Goal: Participate in discussion: Engage in conversation with other users on a specific topic

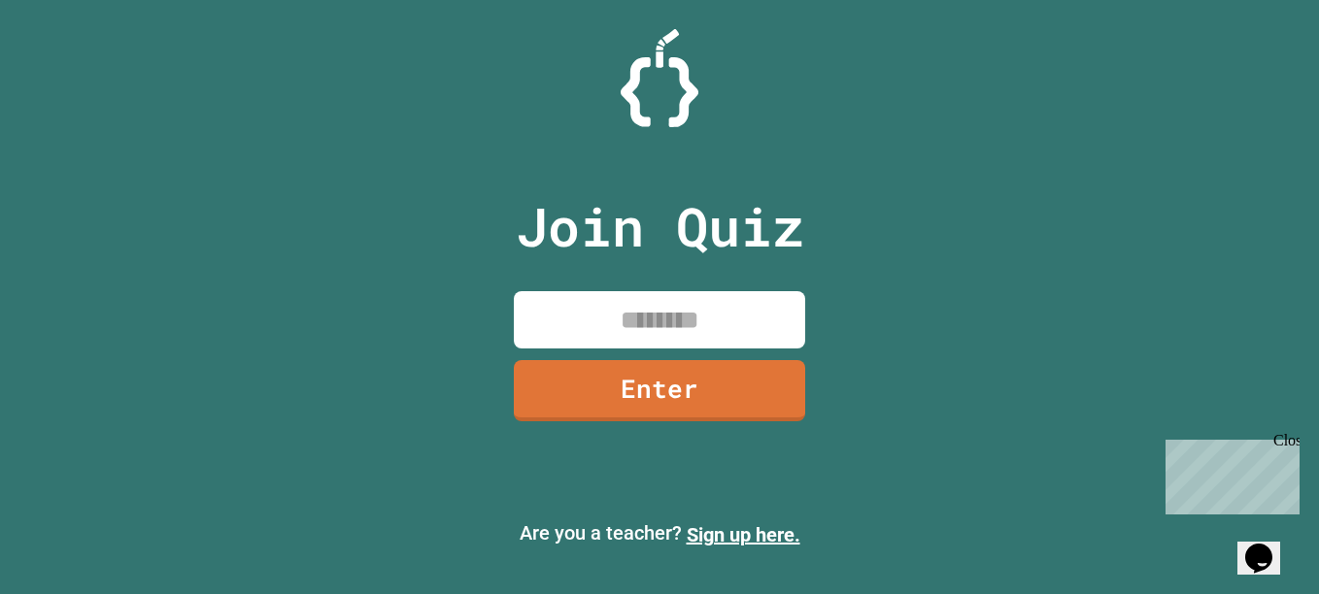
click at [688, 302] on input at bounding box center [659, 319] width 291 height 57
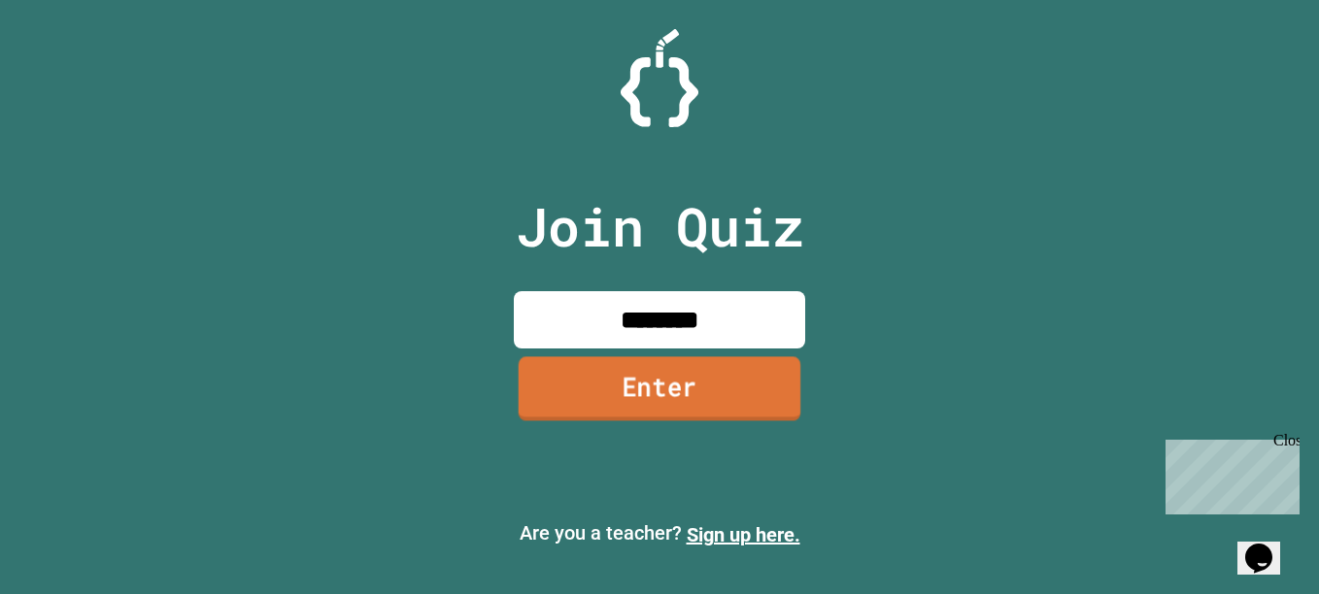
type input "********"
click at [673, 404] on link "Enter" at bounding box center [660, 389] width 283 height 64
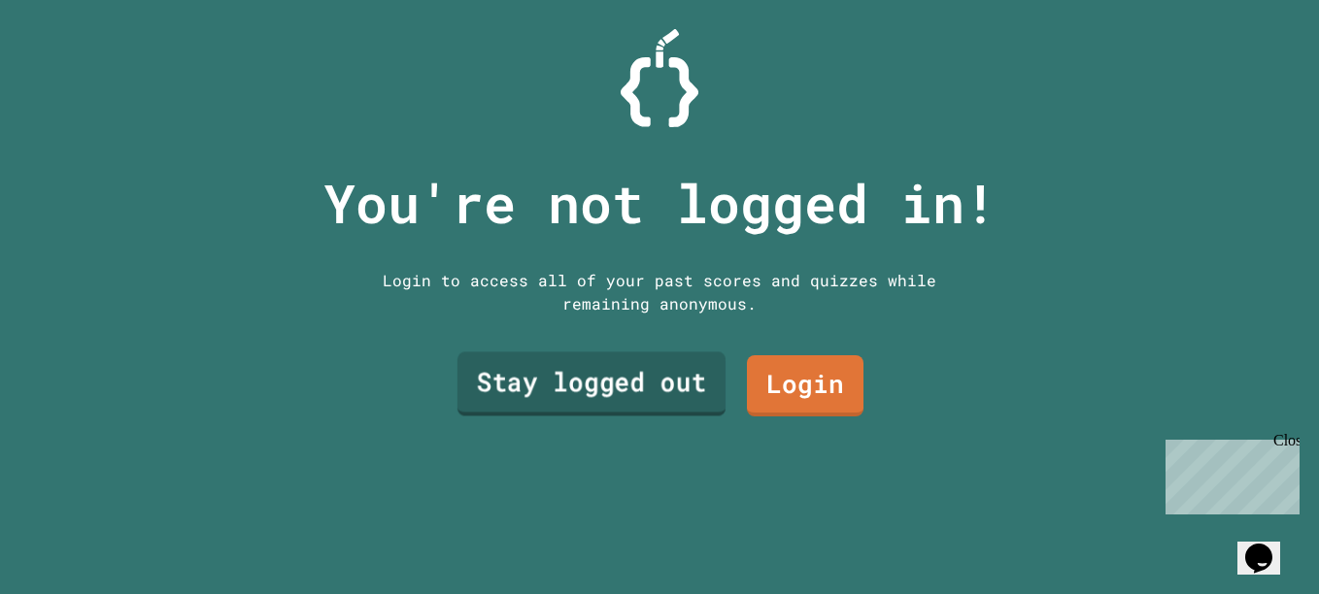
click at [677, 377] on link "Stay logged out" at bounding box center [591, 384] width 268 height 64
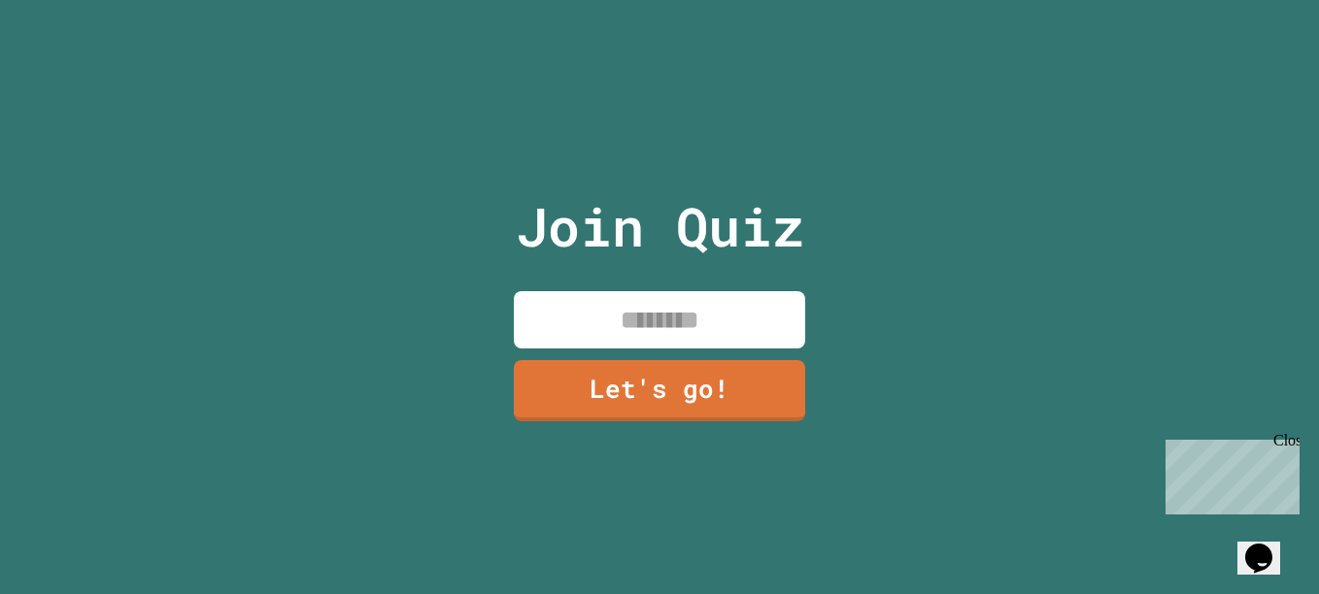
click at [671, 314] on input at bounding box center [659, 319] width 291 height 57
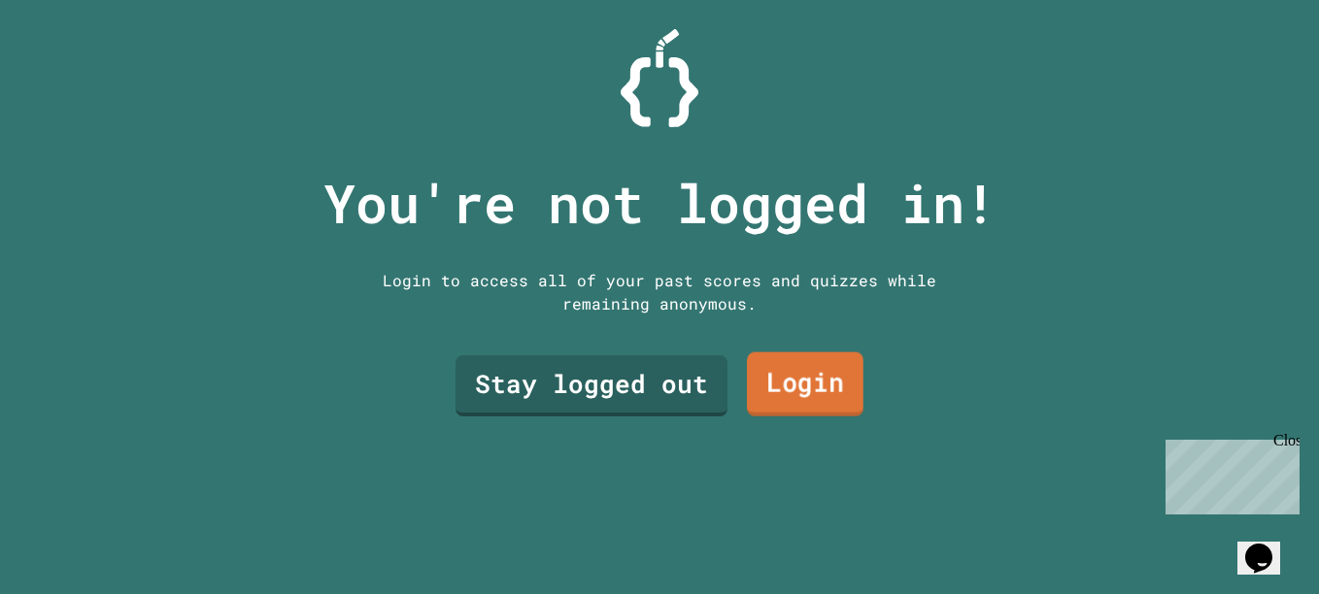
click at [783, 356] on link "Login" at bounding box center [805, 384] width 117 height 64
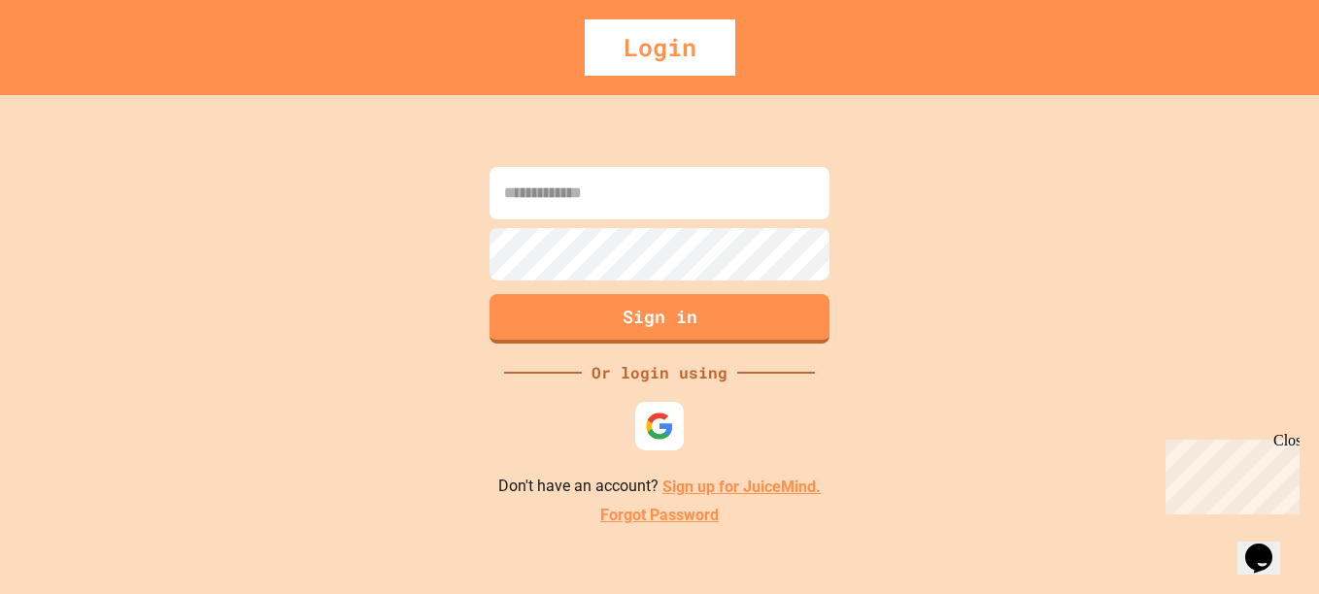
click at [689, 216] on input at bounding box center [659, 193] width 340 height 52
type input "**********"
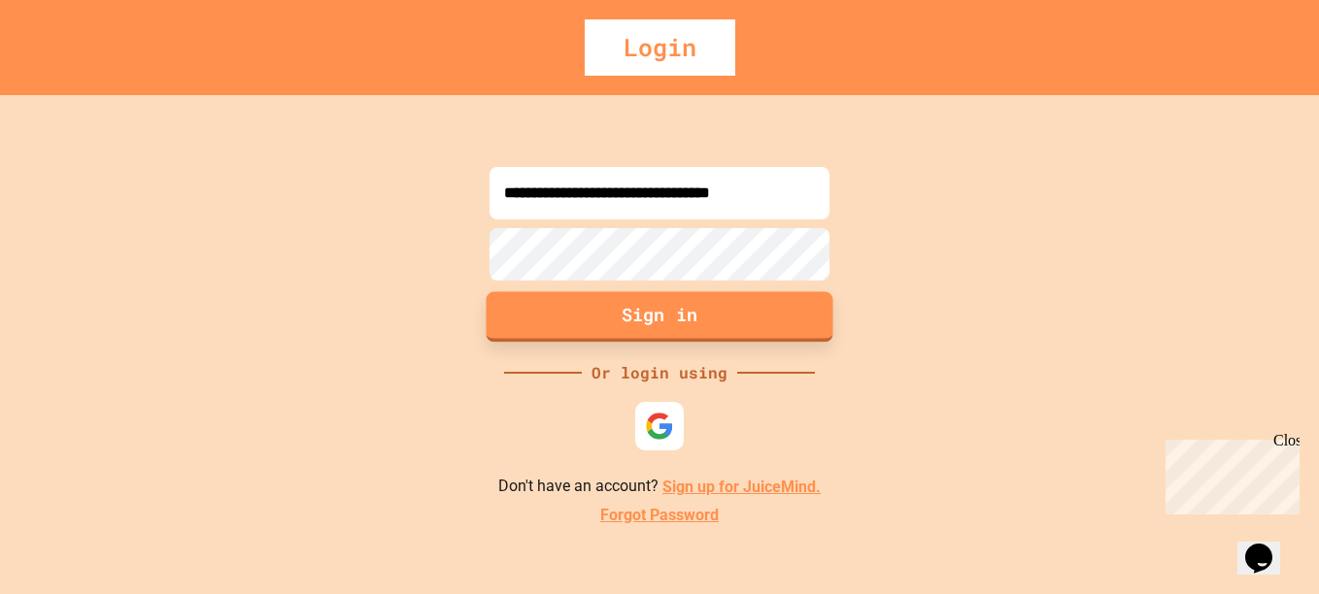
click at [642, 318] on button "Sign in" at bounding box center [660, 317] width 347 height 50
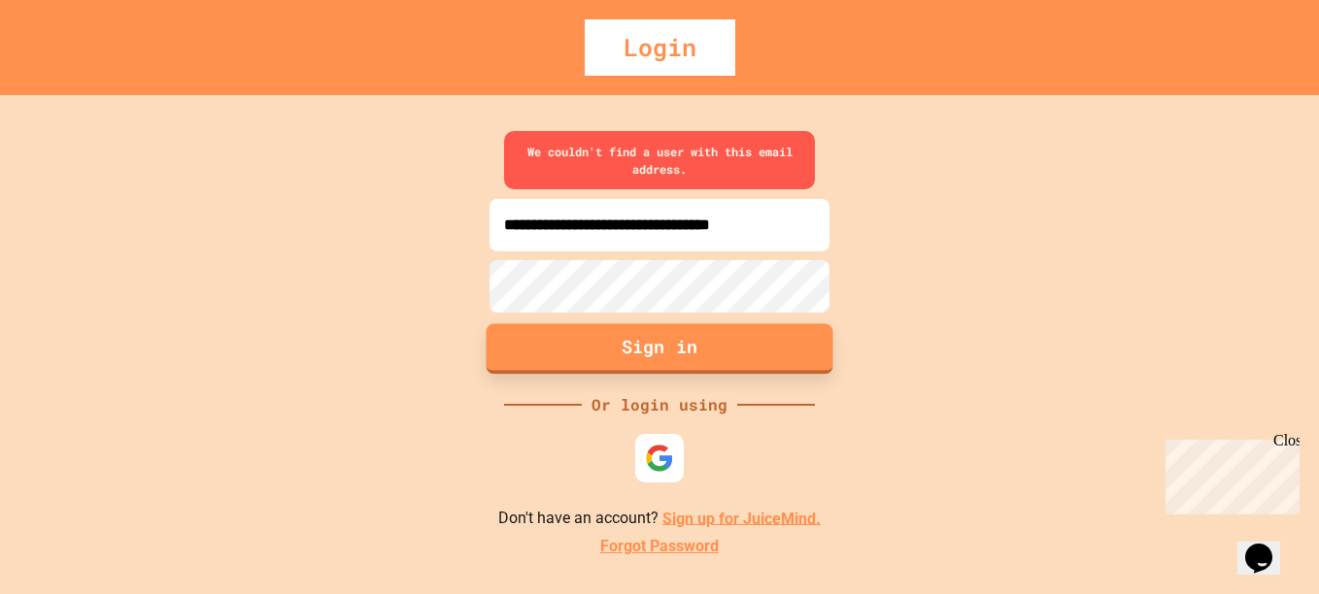
click at [643, 325] on button "Sign in" at bounding box center [660, 348] width 347 height 50
click at [712, 483] on div "**********" at bounding box center [659, 344] width 1319 height 499
click at [747, 522] on link "Sign up for JuiceMind." at bounding box center [741, 518] width 158 height 18
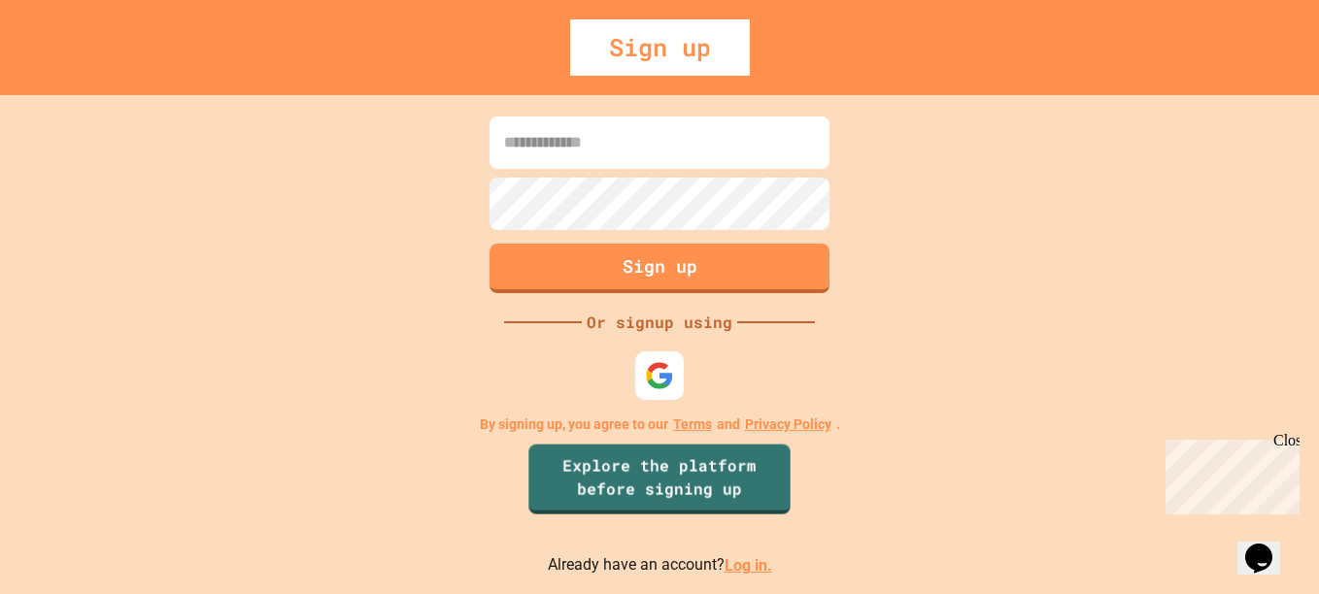
click at [568, 161] on input at bounding box center [659, 143] width 340 height 52
type input "**********"
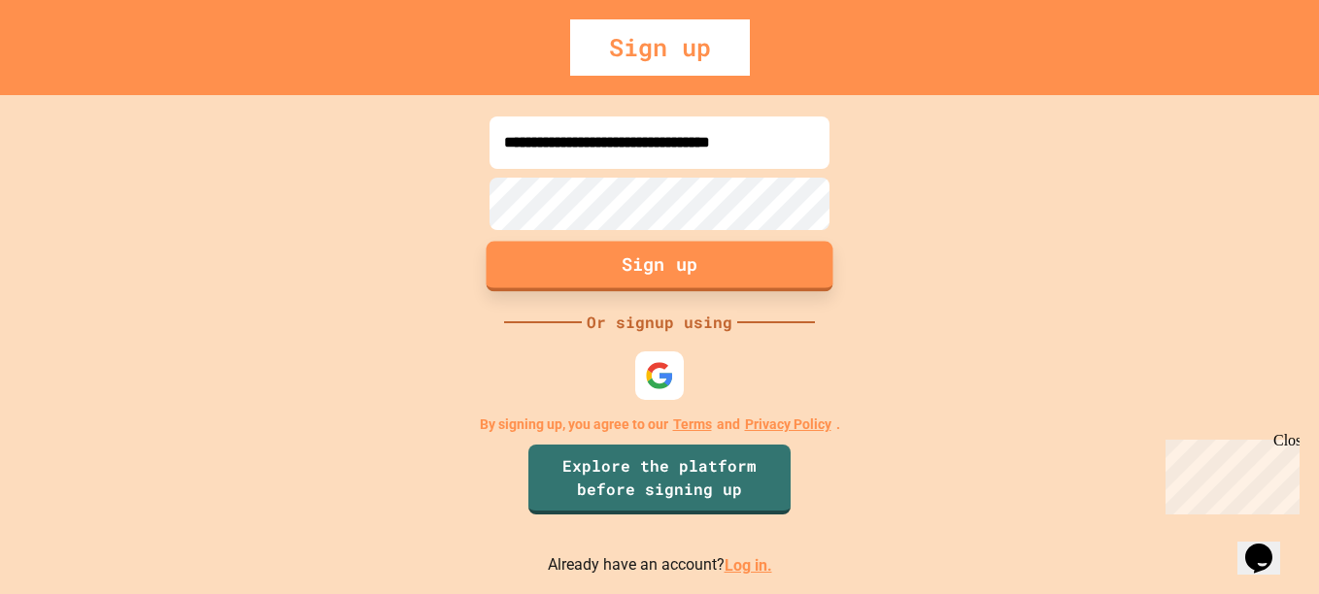
click at [617, 273] on button "Sign up" at bounding box center [660, 267] width 347 height 50
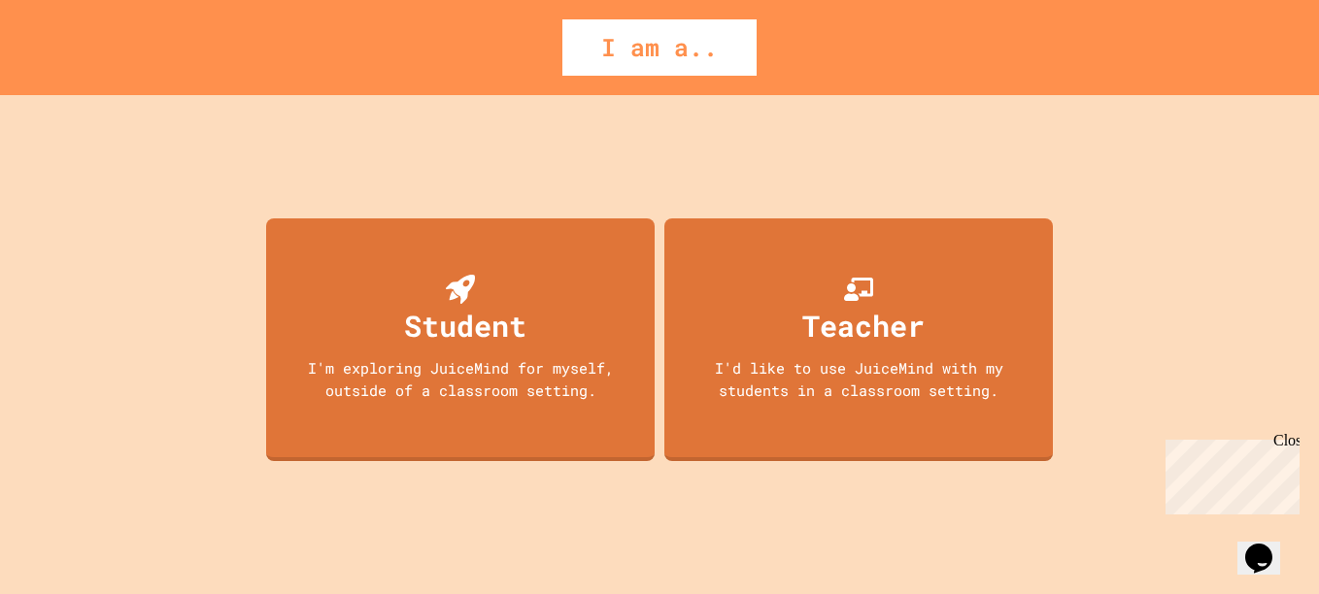
click at [516, 330] on div "Student" at bounding box center [465, 326] width 122 height 44
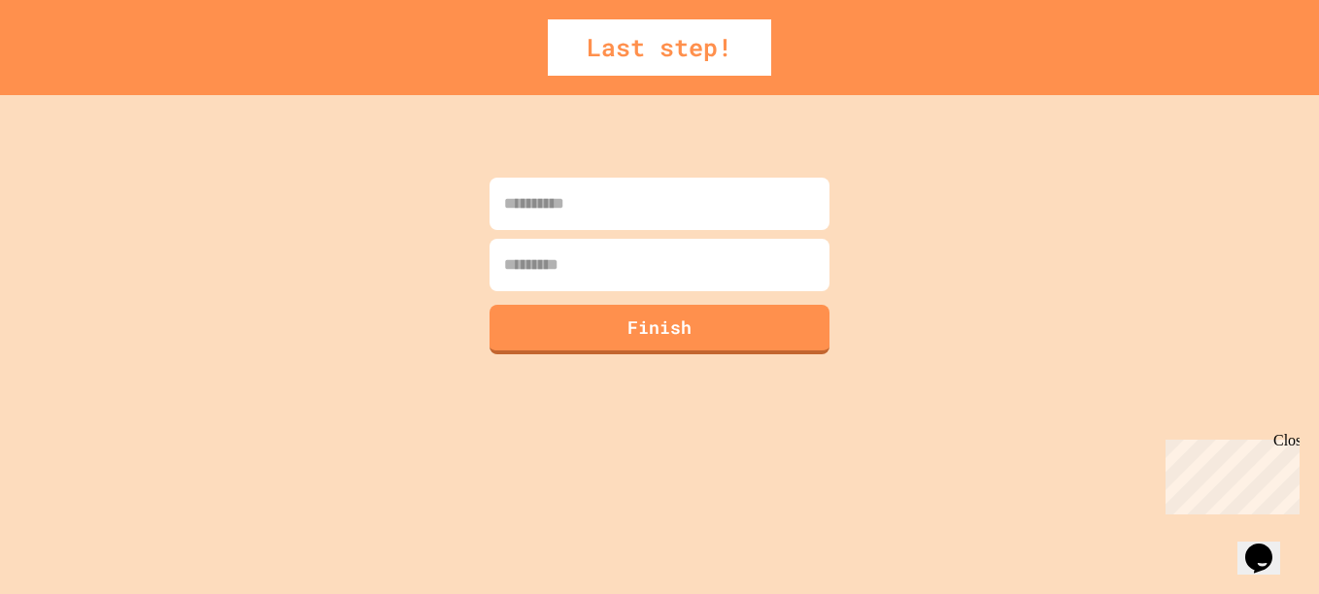
click at [525, 208] on input at bounding box center [659, 204] width 340 height 52
type input "*******"
click at [542, 290] on input at bounding box center [659, 265] width 340 height 52
type input "**********"
click at [573, 337] on button "Finish" at bounding box center [660, 327] width 347 height 50
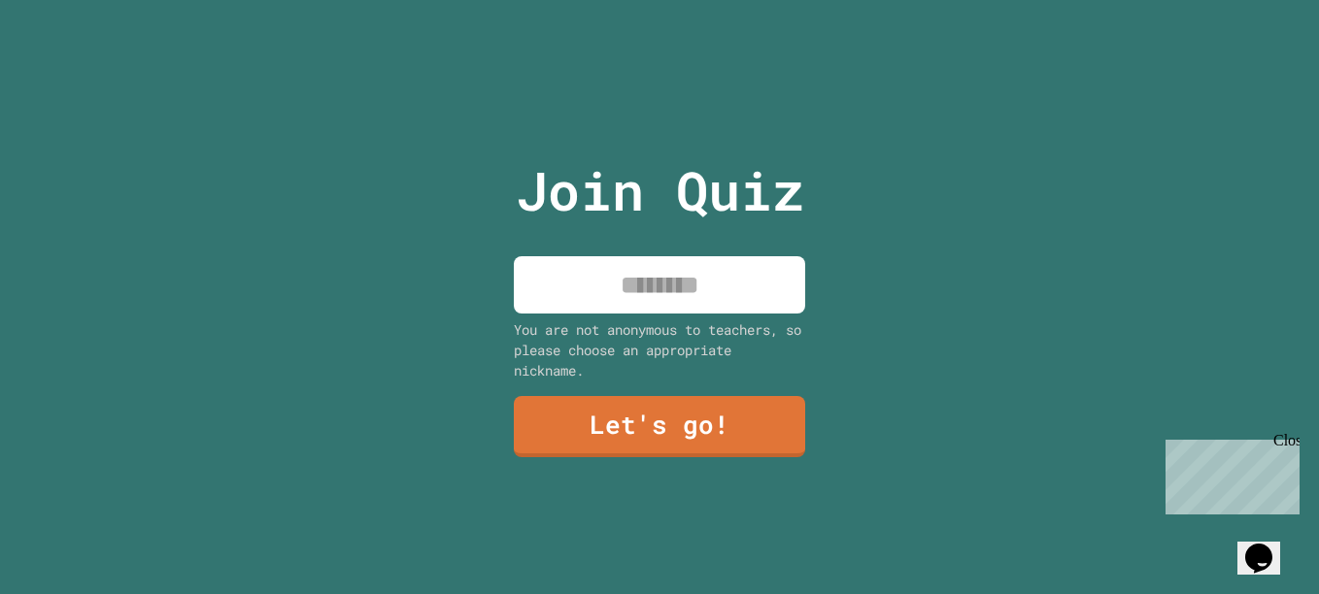
click at [660, 280] on input at bounding box center [659, 284] width 291 height 57
type input "*"
click at [736, 435] on link "Let's go!" at bounding box center [660, 424] width 282 height 64
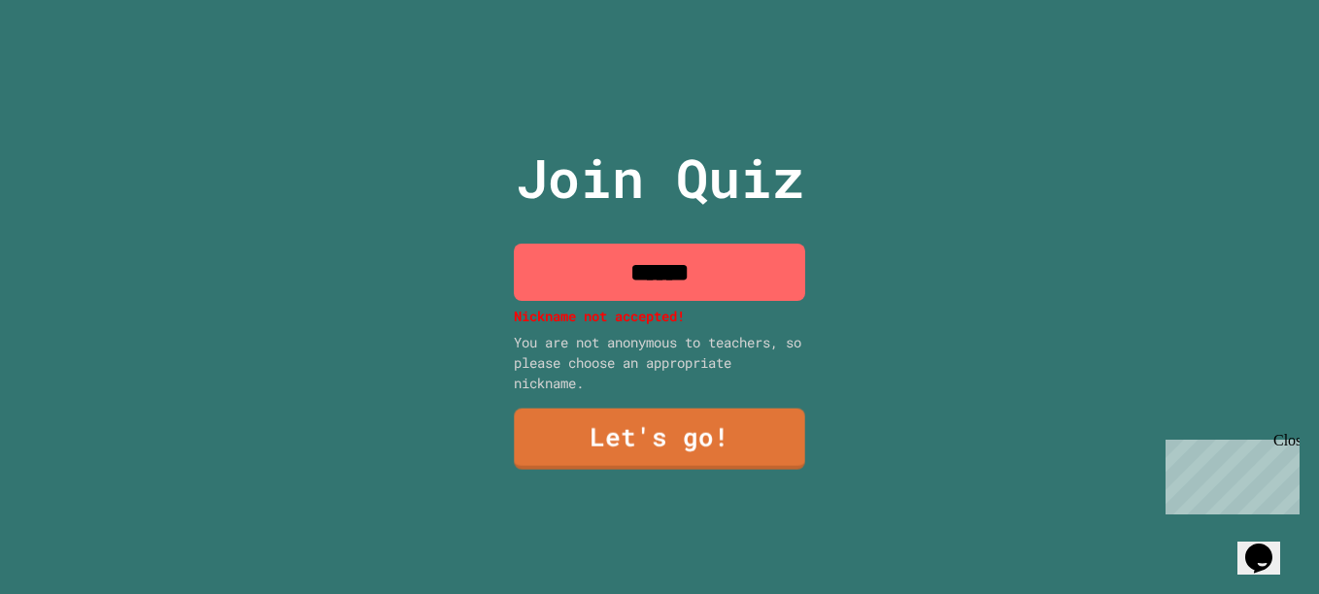
click at [696, 281] on input "******" at bounding box center [659, 272] width 291 height 57
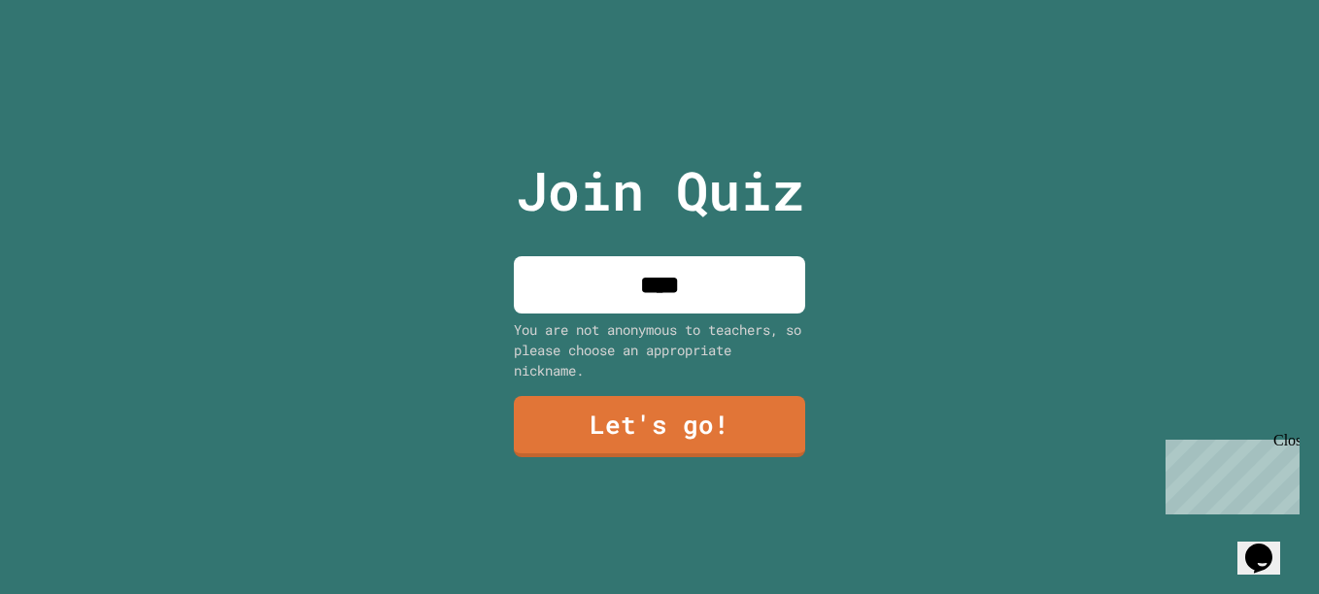
type input "**"
type input "***"
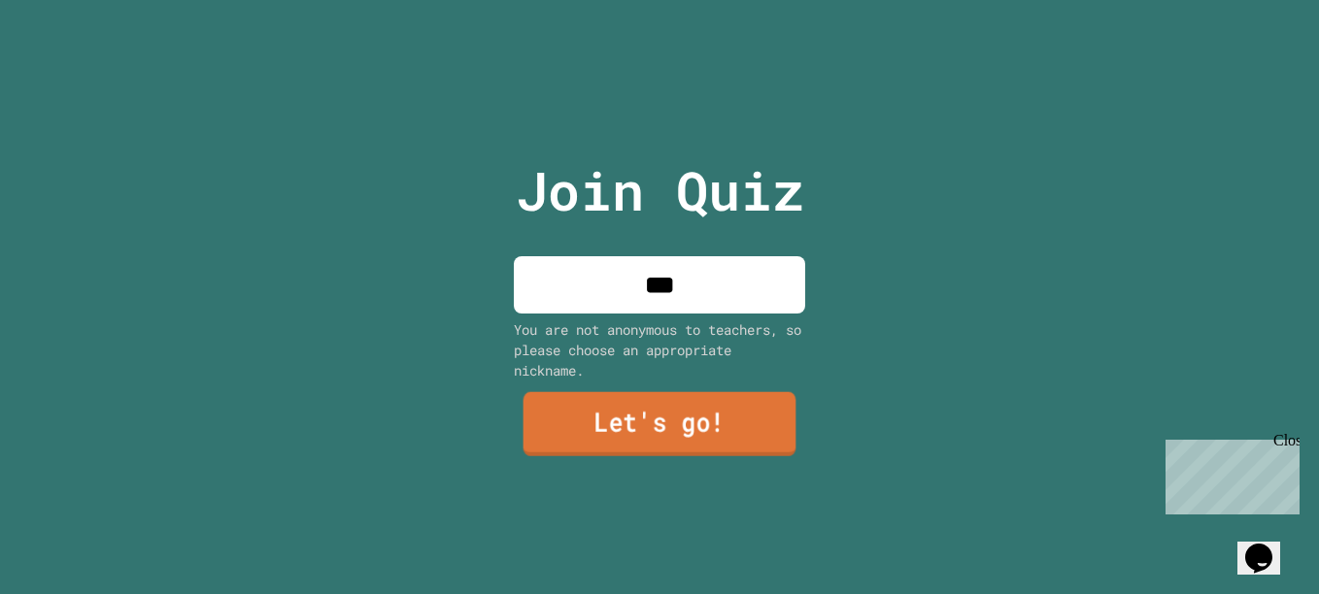
click at [627, 394] on link "Let's go!" at bounding box center [659, 423] width 273 height 64
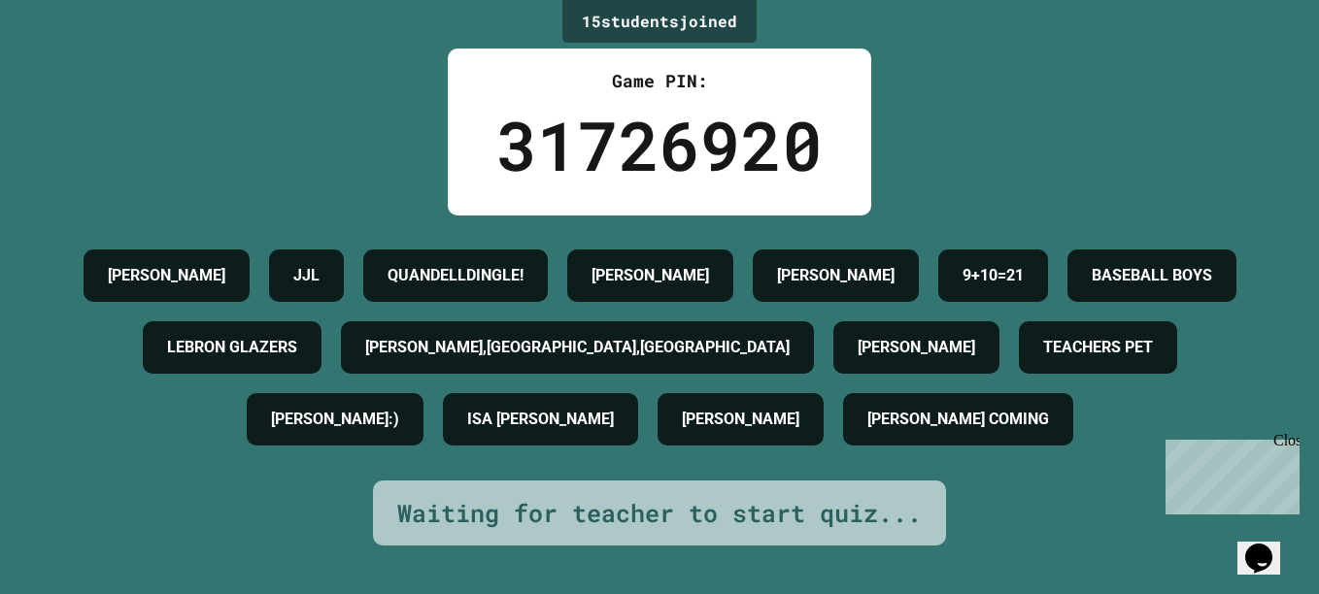
click at [1254, 544] on icon "Chat widget" at bounding box center [1258, 558] width 27 height 29
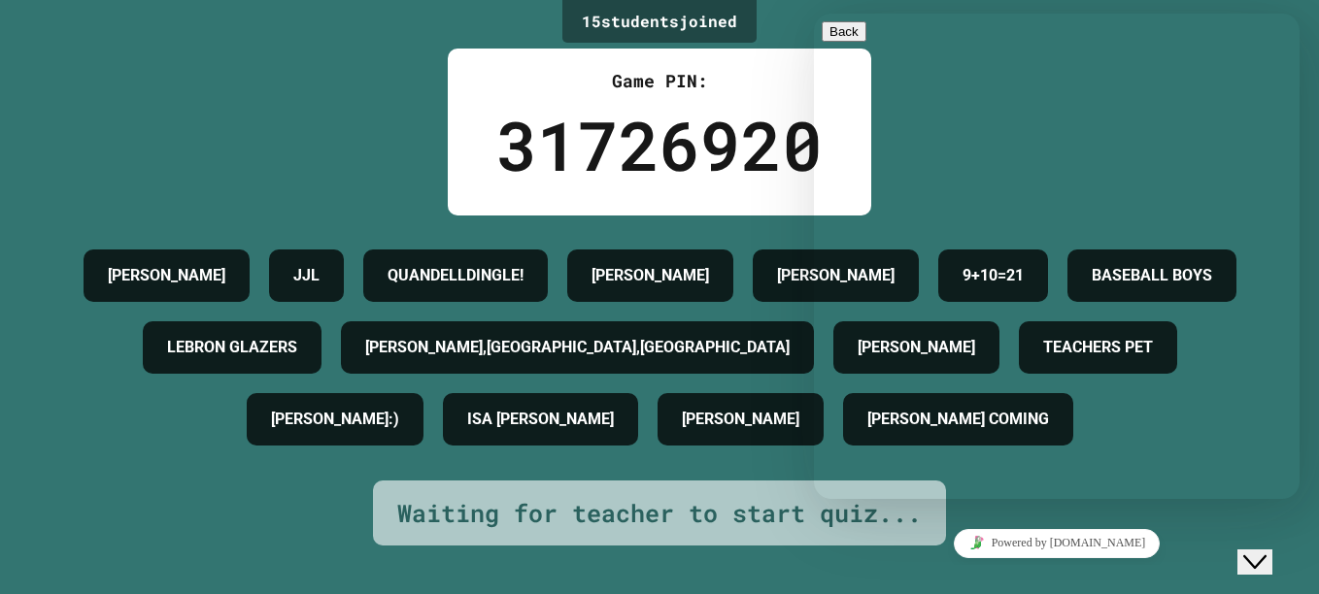
click at [814, 14] on textarea at bounding box center [814, 14] width 0 height 0
type textarea "*"
type textarea "*******"
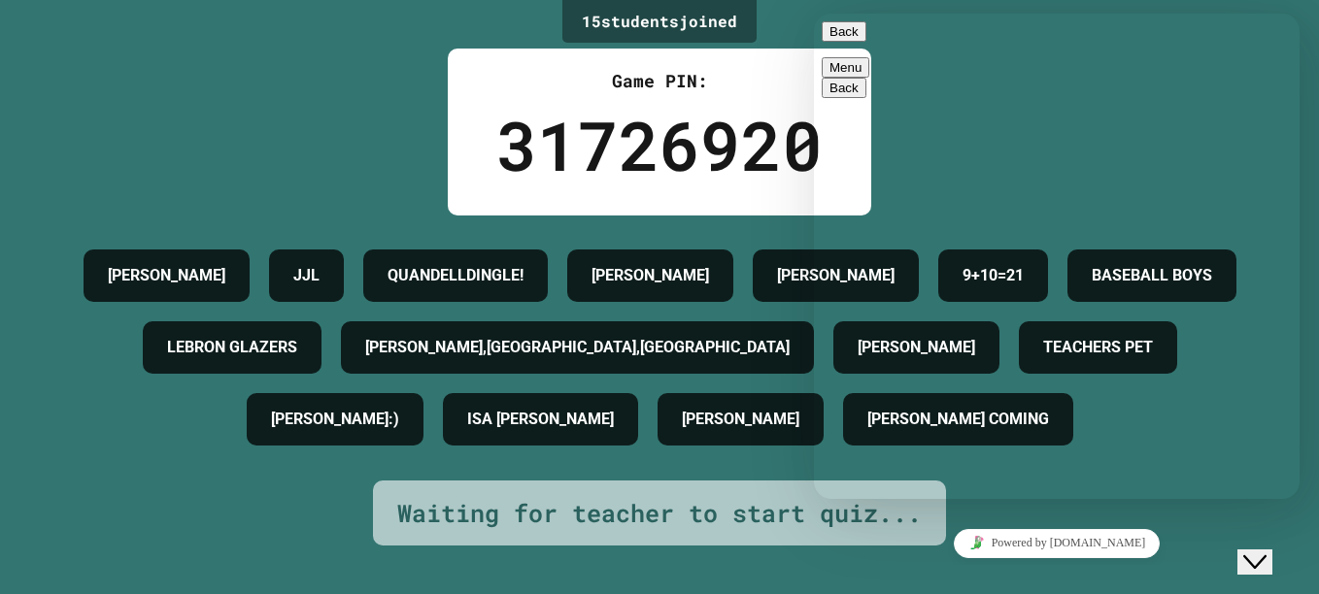
click at [635, 176] on div "31726920" at bounding box center [659, 145] width 326 height 102
click at [1256, 551] on icon "Close Chat This icon closes the chat window." at bounding box center [1254, 562] width 23 height 23
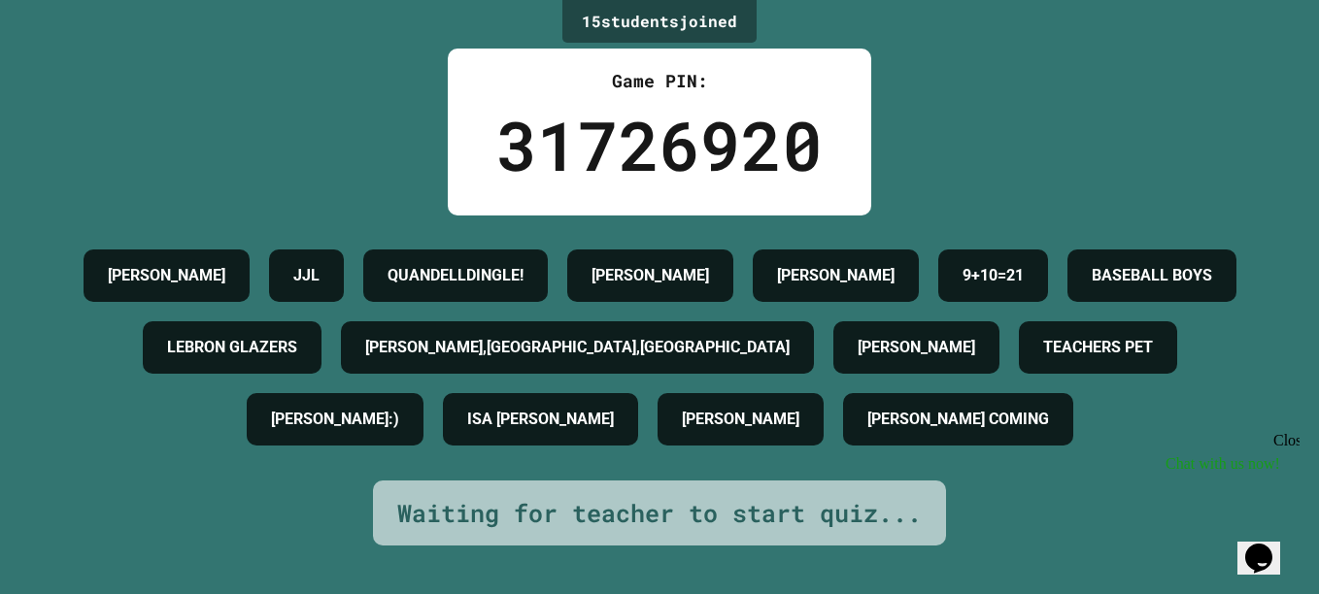
click at [1263, 544] on icon "Chat widget" at bounding box center [1258, 558] width 27 height 29
click at [1263, 551] on icon "Close Chat This icon closes the chat window." at bounding box center [1254, 562] width 23 height 23
click at [1103, 455] on div "[PERSON_NAME] JJL QUANDELLDINGLE! [PERSON_NAME] [PERSON_NAME] 9+10=21 BASEBALL …" at bounding box center [660, 348] width 1222 height 216
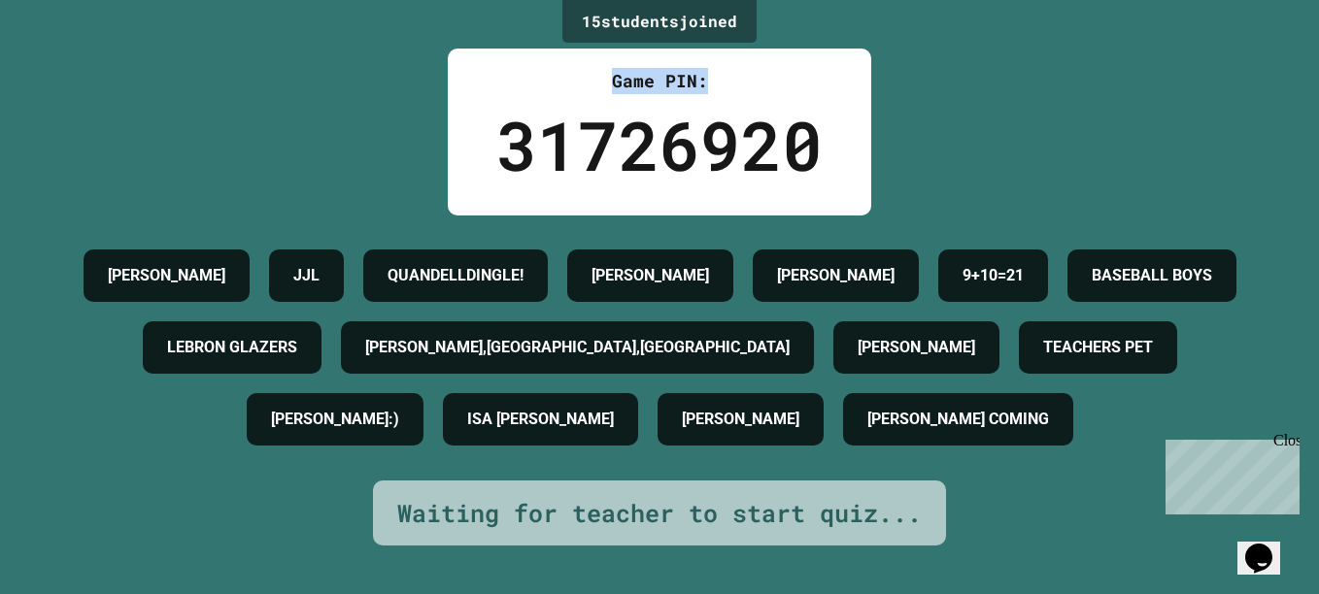
drag, startPoint x: 697, startPoint y: 77, endPoint x: 555, endPoint y: 68, distance: 142.0
click at [555, 68] on div "Game PIN:" at bounding box center [659, 81] width 326 height 26
drag, startPoint x: 555, startPoint y: 68, endPoint x: 884, endPoint y: 70, distance: 328.2
click at [884, 70] on div "15 student s joined Game PIN: 31726920 [PERSON_NAME] JJL QUANDELLDINGLE! [PERSO…" at bounding box center [659, 297] width 1319 height 594
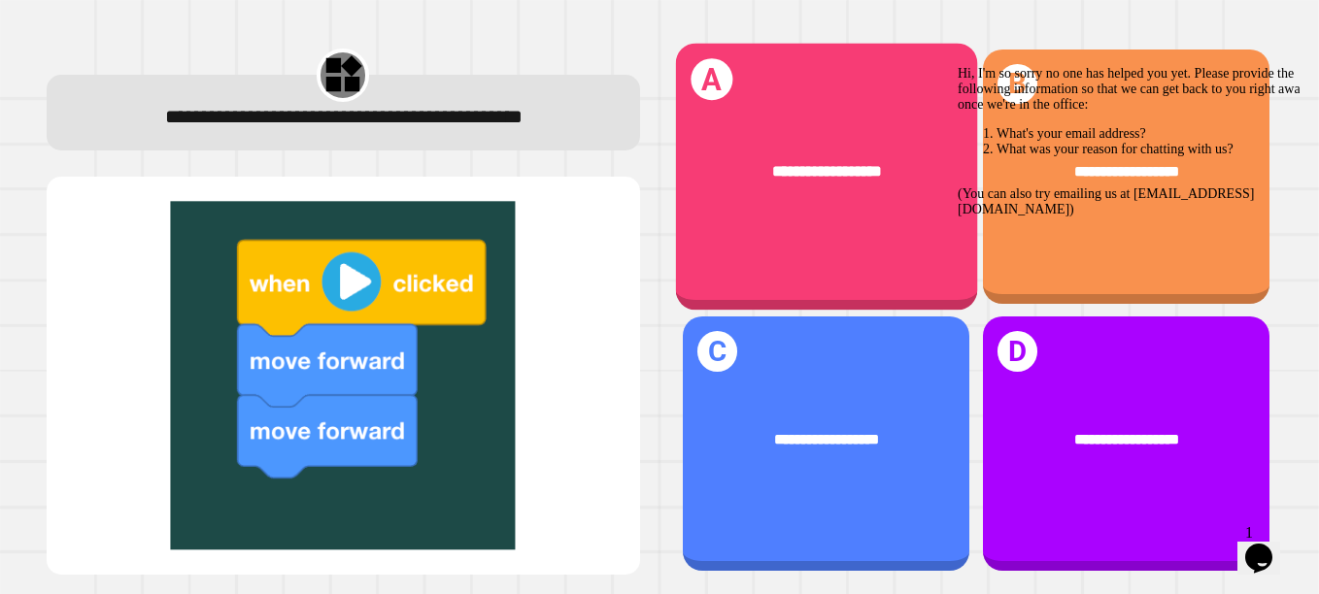
click at [892, 214] on div "**********" at bounding box center [825, 176] width 301 height 267
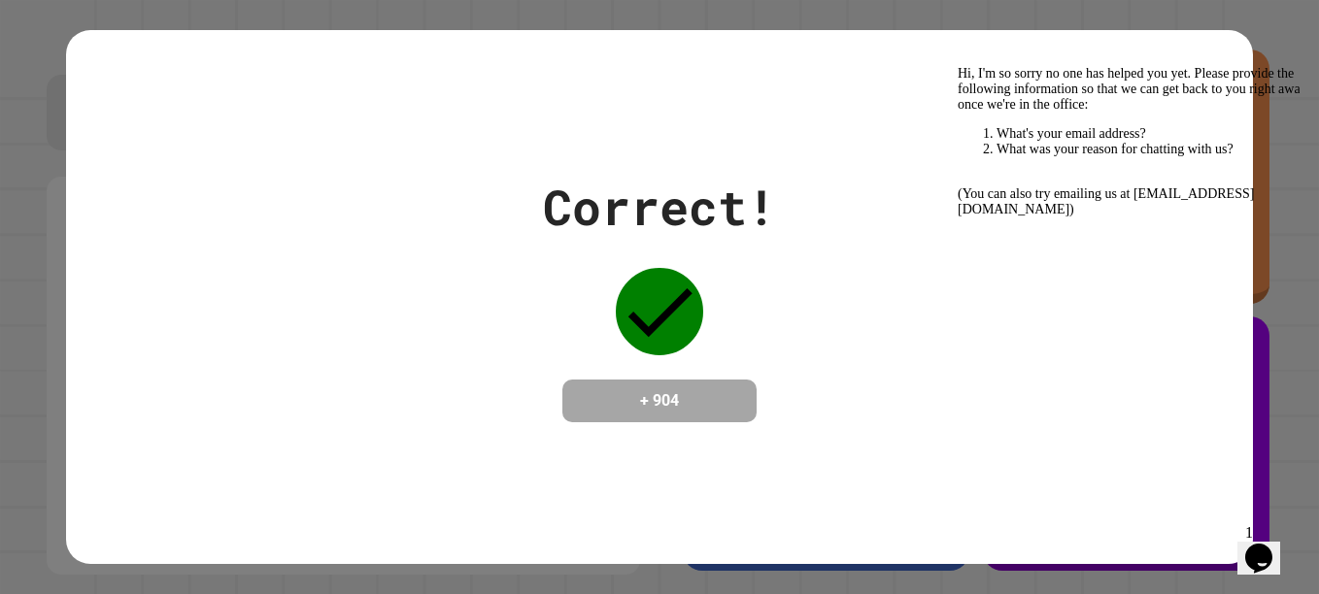
click at [1274, 545] on div "Opens Chat This icon Opens the chat window." at bounding box center [1258, 558] width 31 height 31
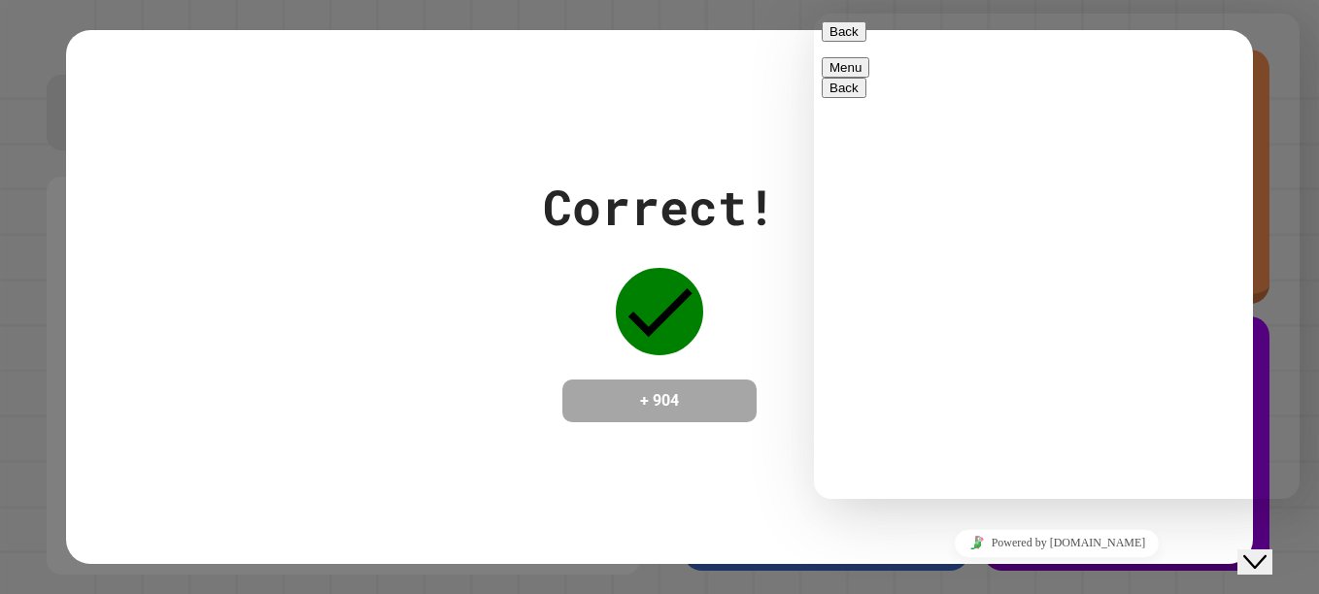
click at [858, 42] on button "Back" at bounding box center [844, 31] width 45 height 20
click at [1260, 555] on icon "Chat widget" at bounding box center [1254, 562] width 23 height 14
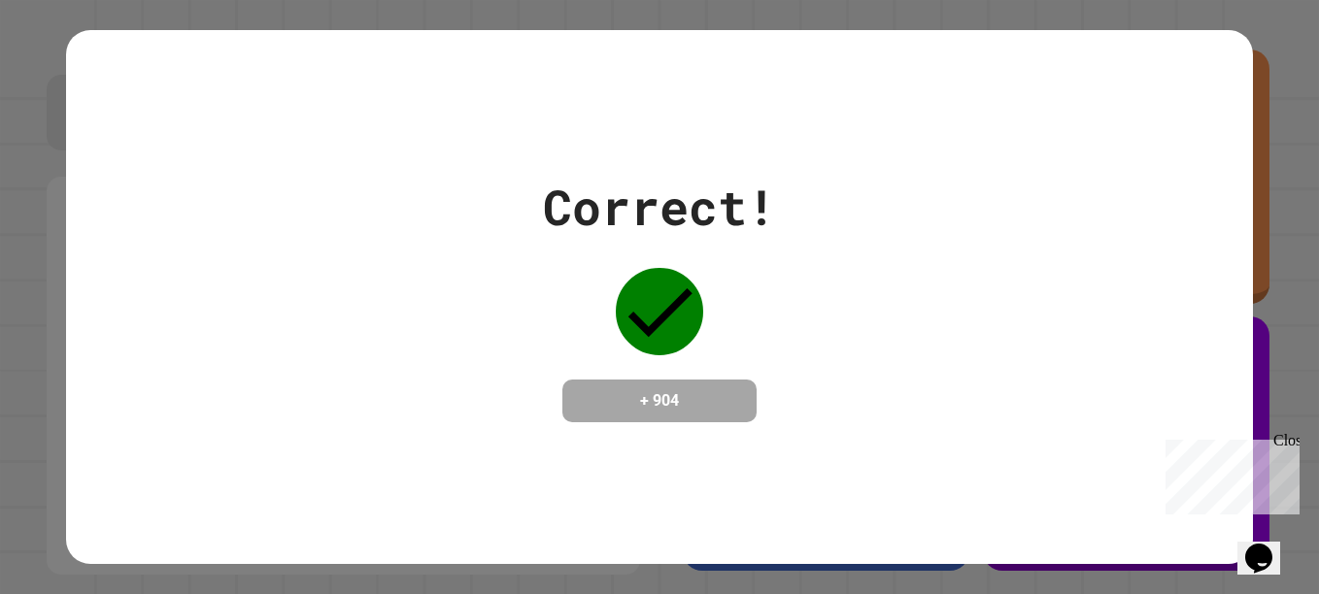
click at [805, 283] on div "Correct! + 904" at bounding box center [659, 297] width 1187 height 252
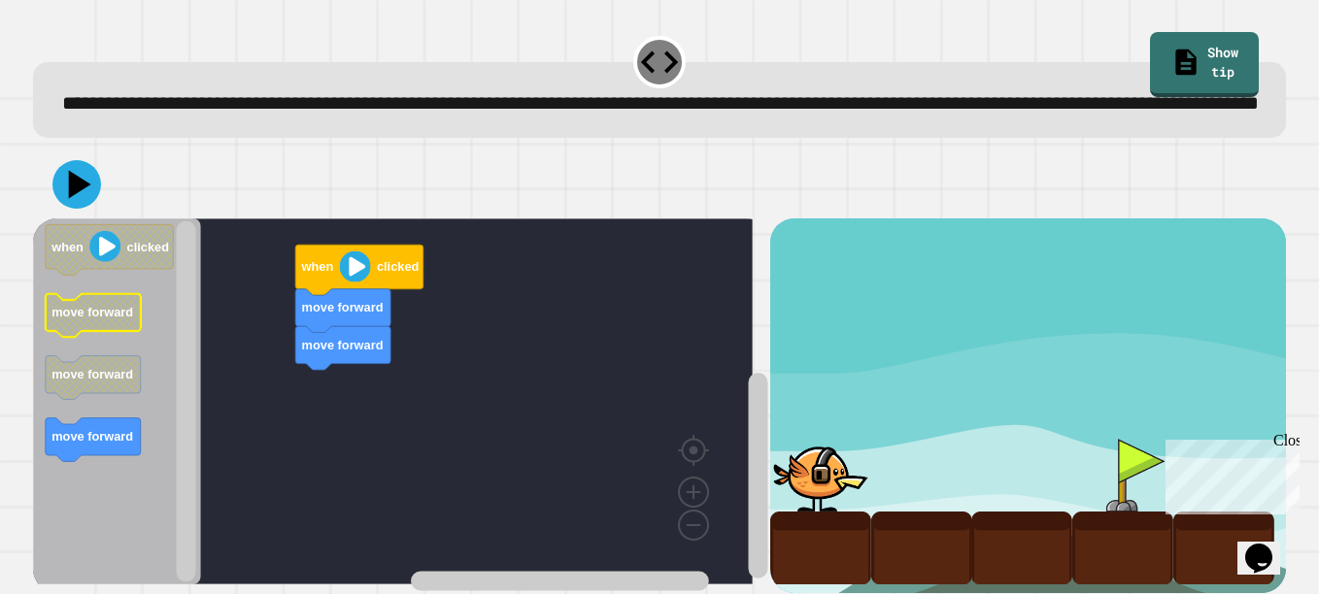
click at [99, 338] on icon "Blockly Workspace" at bounding box center [93, 316] width 95 height 44
click at [73, 445] on icon "when clicked move forward move forward move forward" at bounding box center [117, 401] width 168 height 366
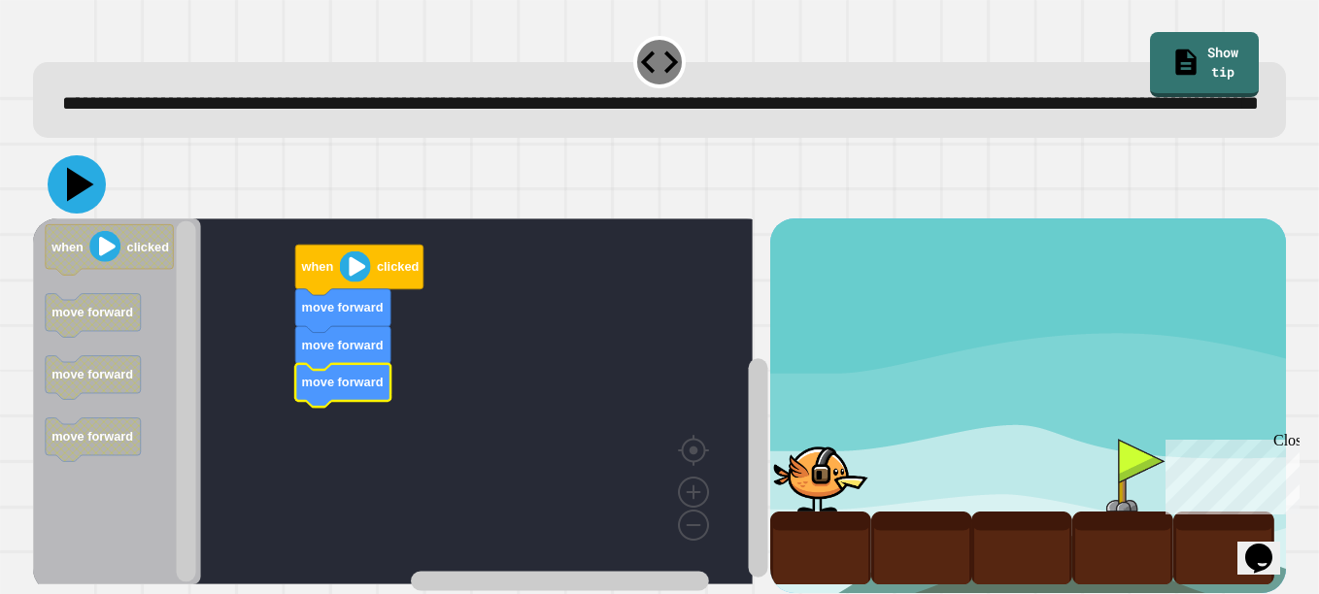
click at [74, 202] on icon at bounding box center [80, 185] width 27 height 34
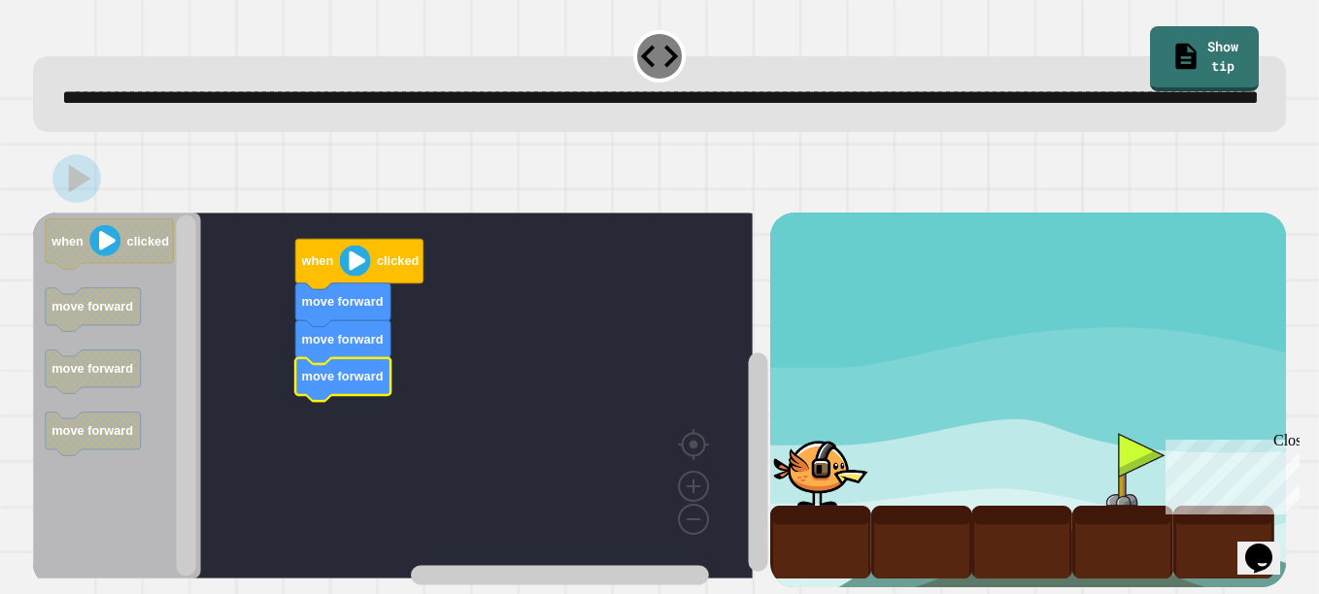
scroll to position [60, 0]
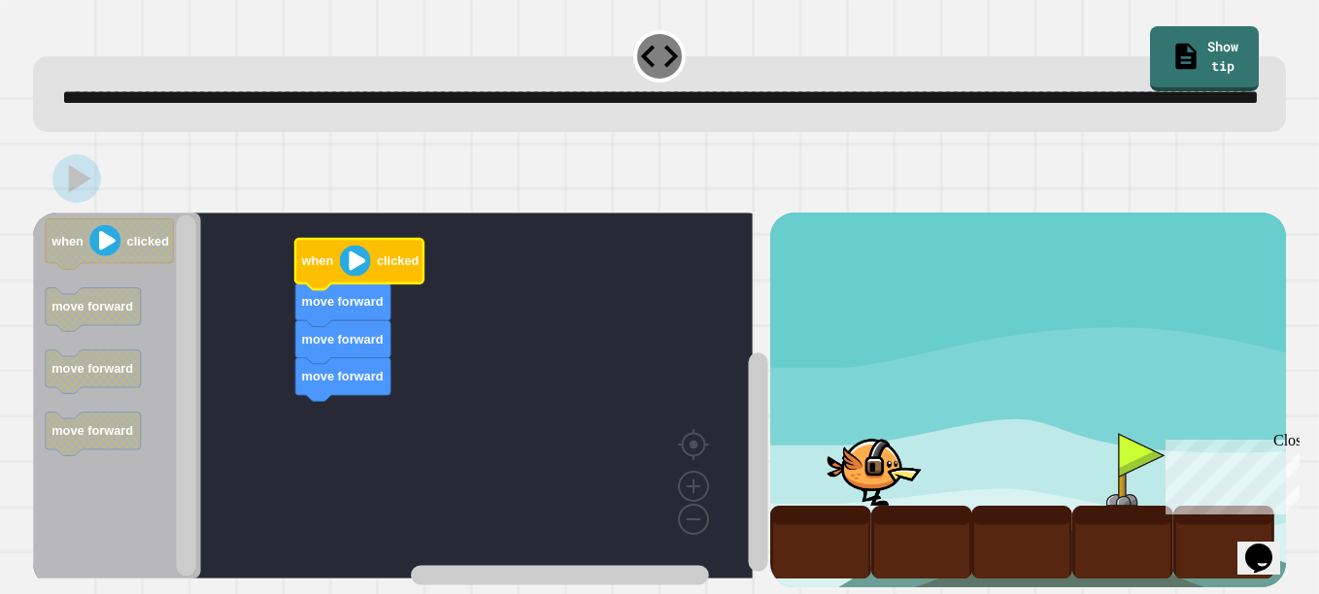
click at [362, 246] on image "Blockly Workspace" at bounding box center [354, 261] width 31 height 31
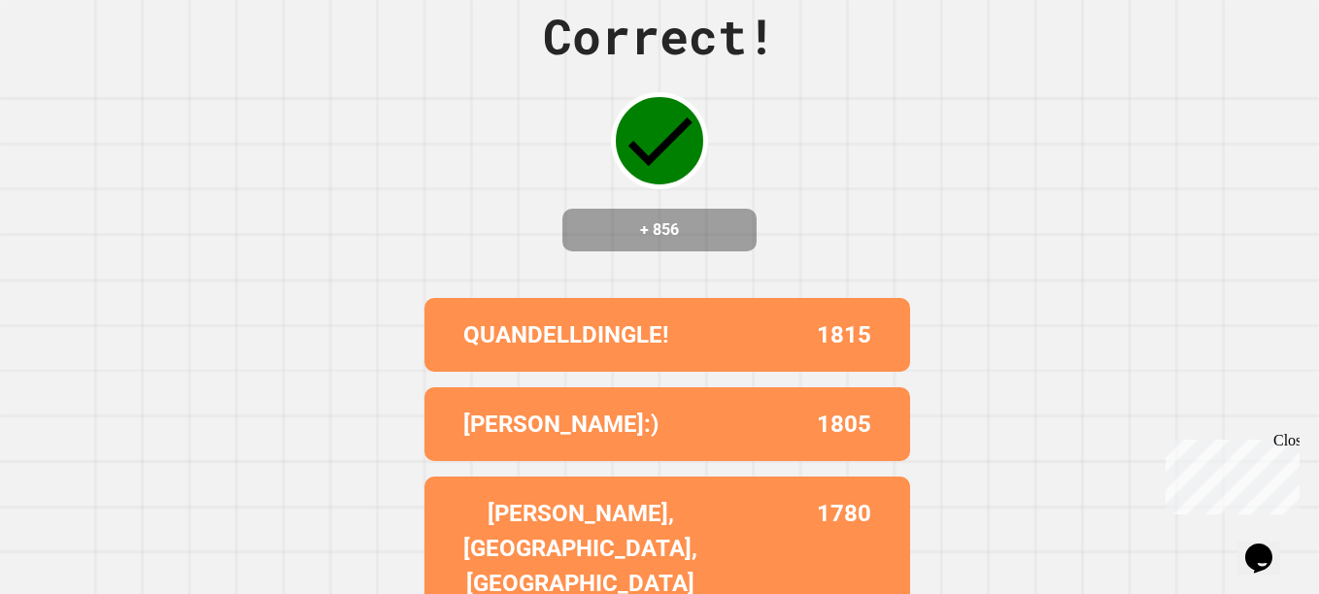
scroll to position [0, 0]
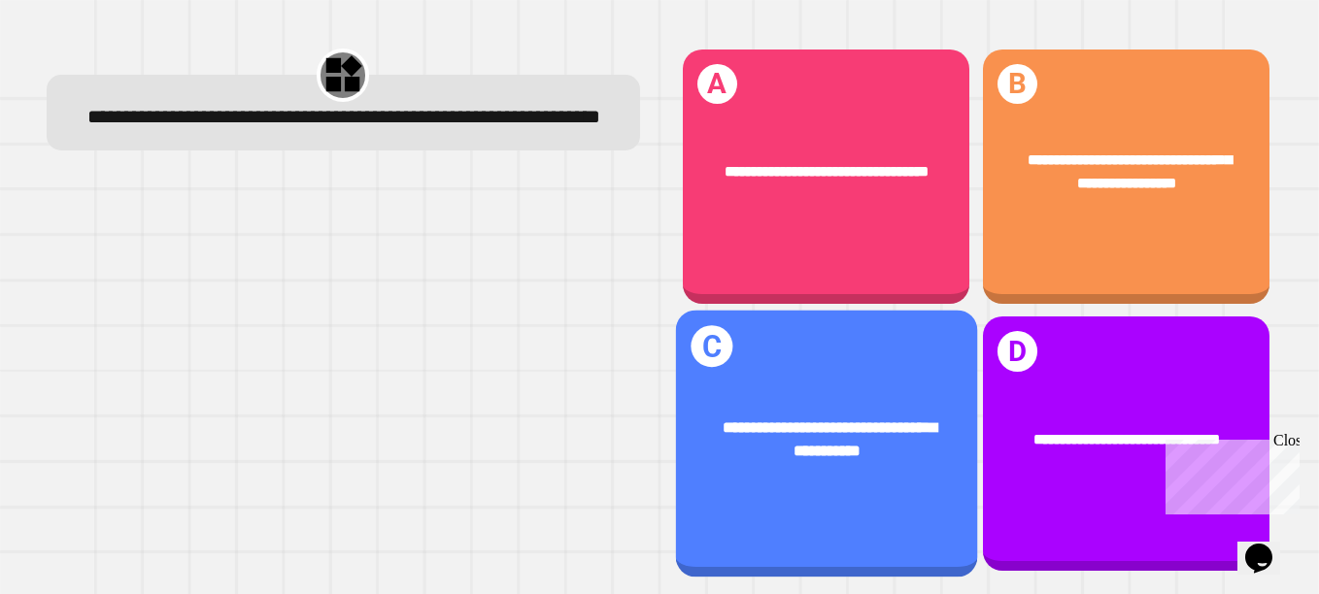
click at [788, 384] on div "**********" at bounding box center [825, 439] width 301 height 111
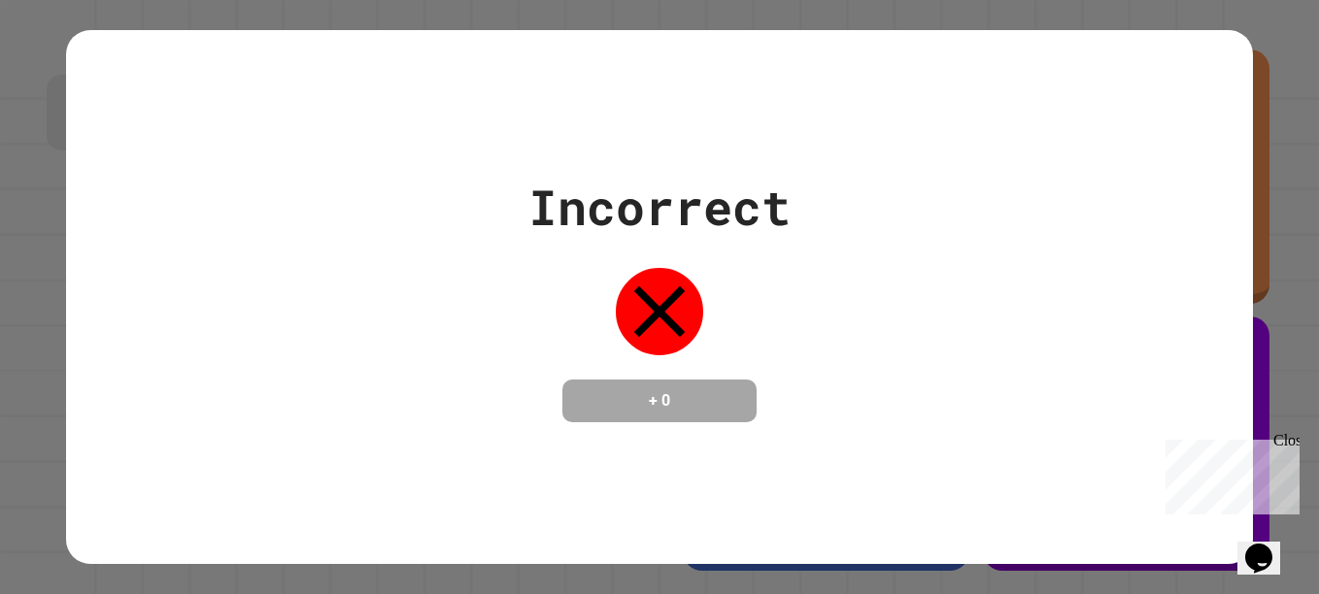
click at [16, 428] on div "Incorrect + 0" at bounding box center [659, 297] width 1319 height 594
click at [44, 457] on div "Incorrect + 0" at bounding box center [659, 297] width 1319 height 594
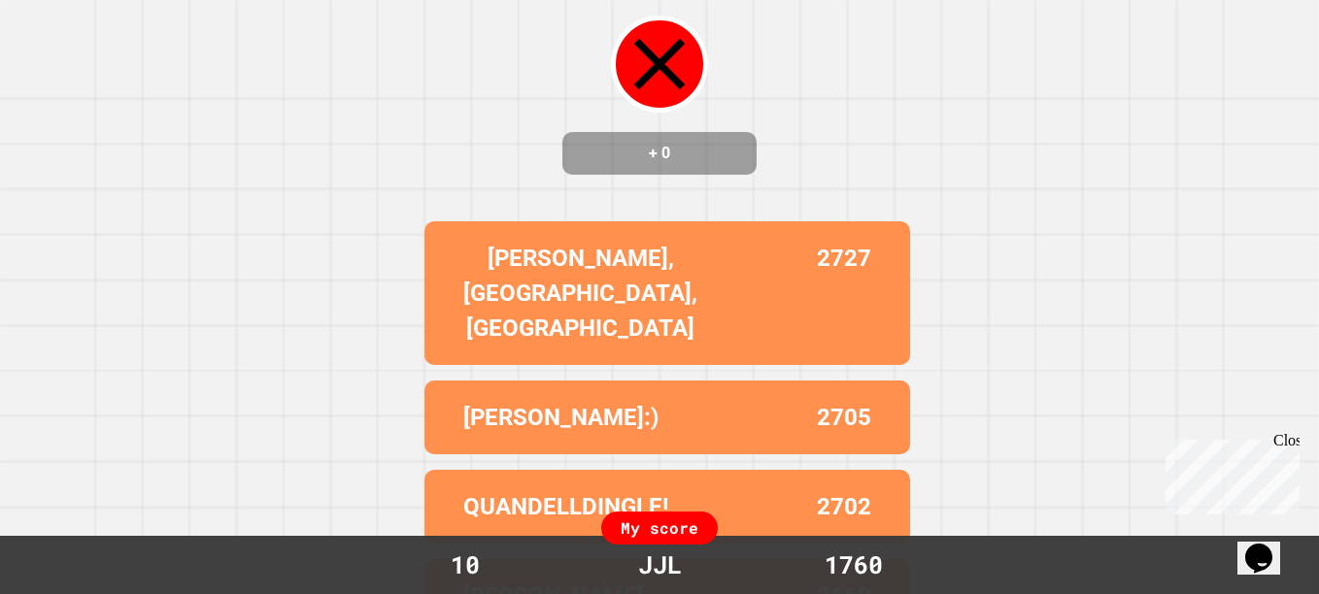
scroll to position [214, 0]
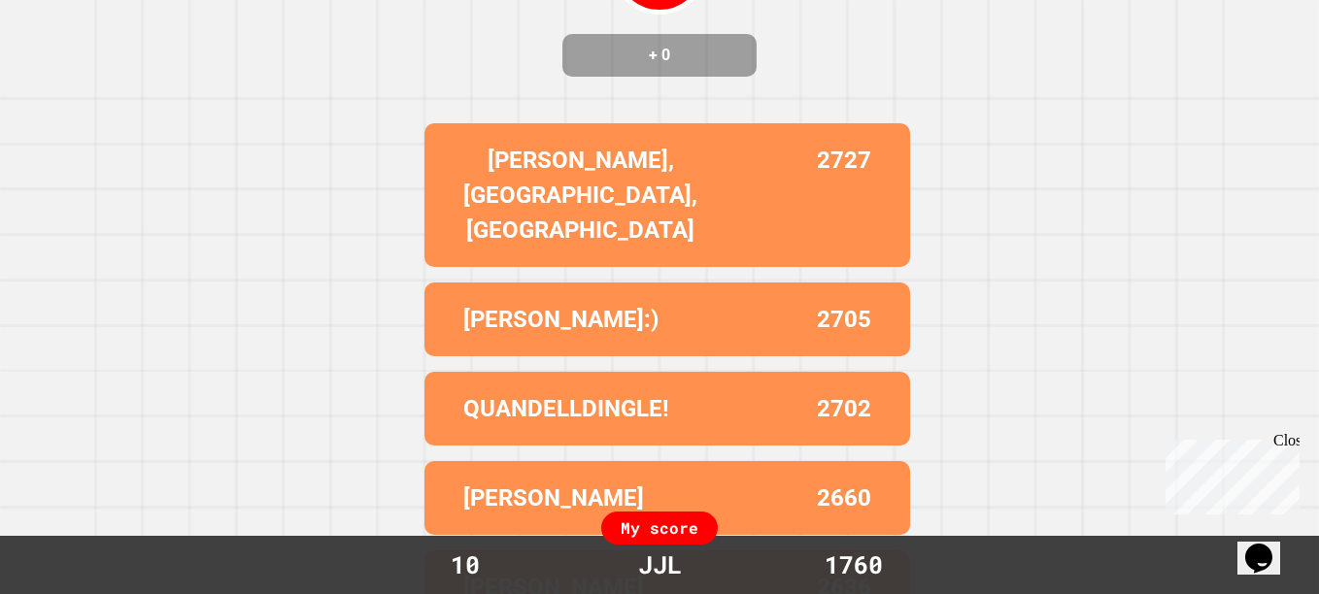
click at [653, 531] on div "My score" at bounding box center [659, 528] width 117 height 33
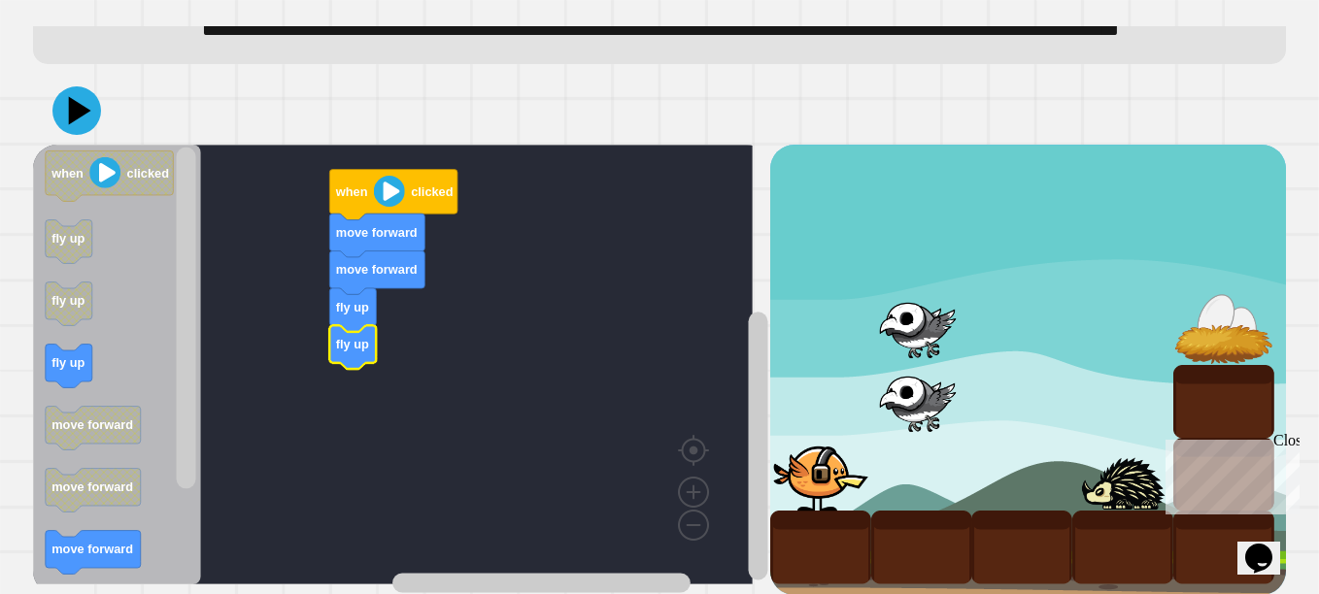
scroll to position [133, 0]
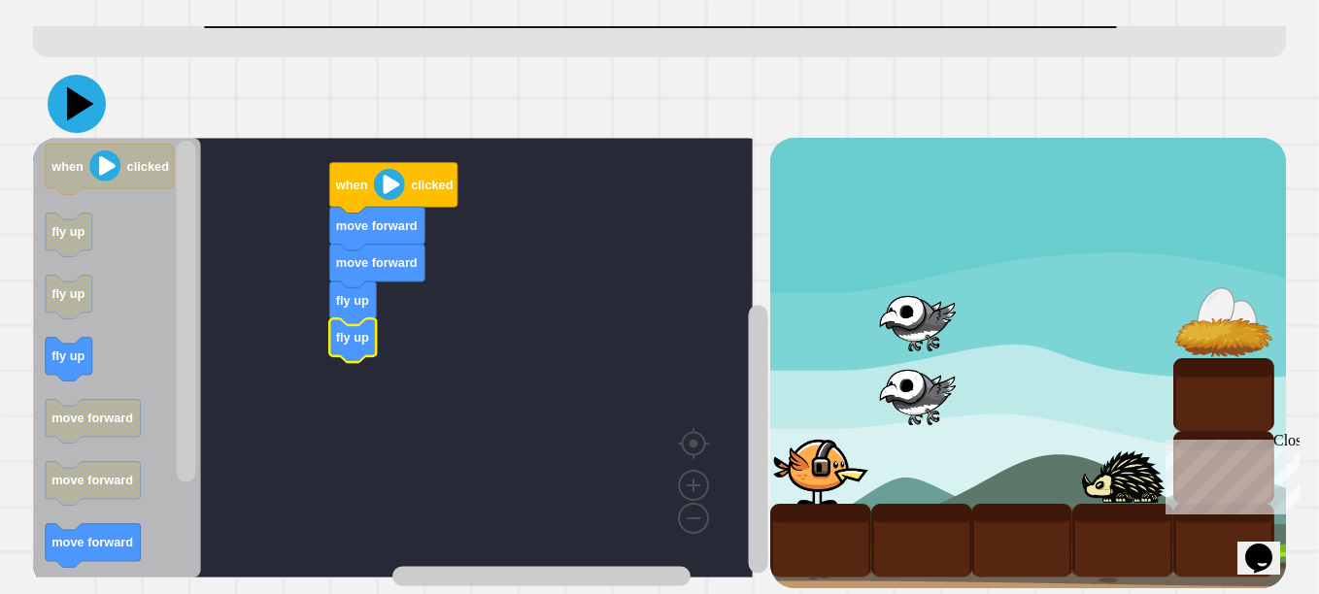
click at [75, 88] on icon at bounding box center [80, 104] width 27 height 34
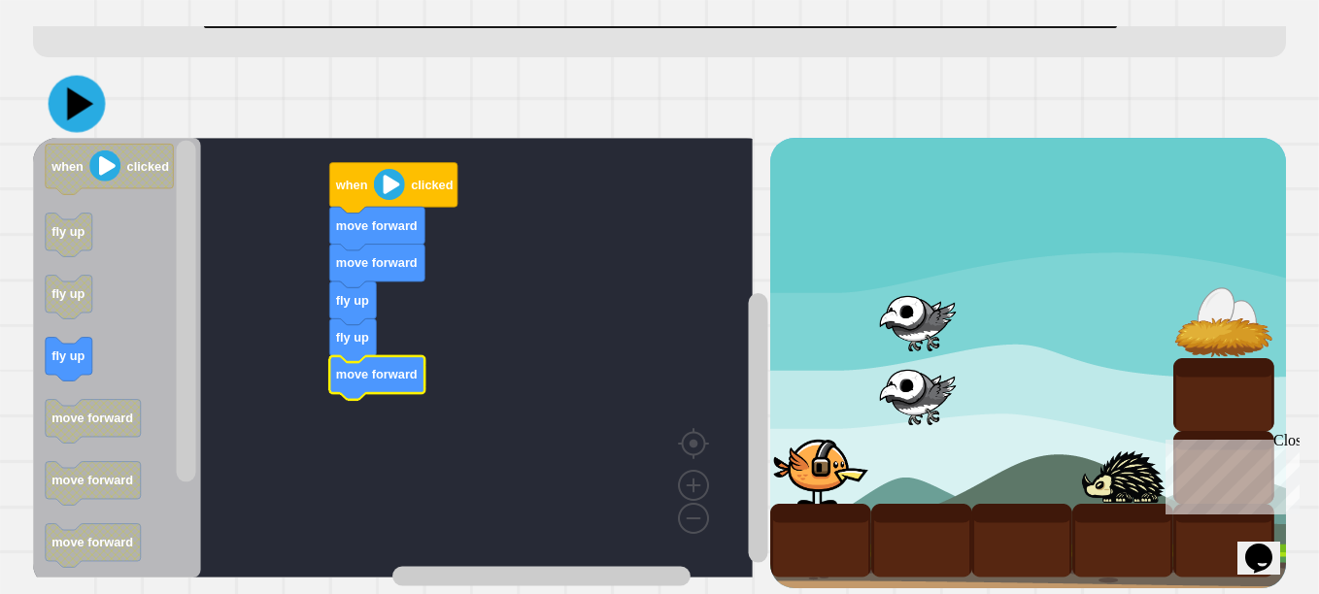
click at [68, 98] on icon at bounding box center [77, 104] width 57 height 57
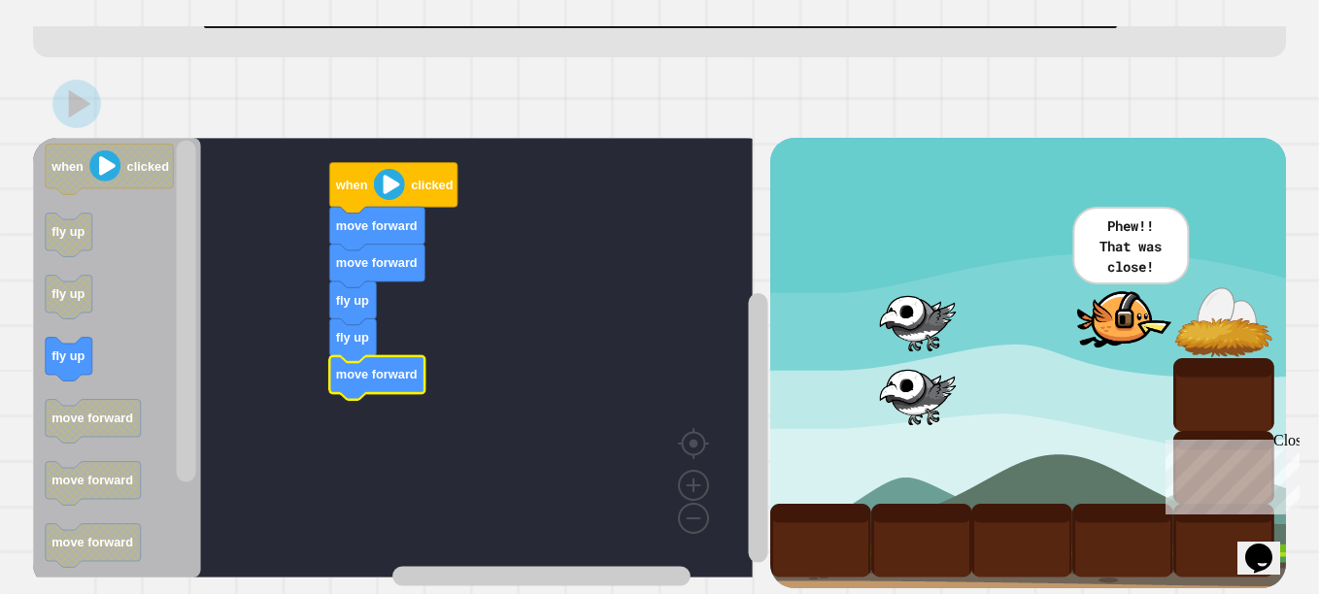
click at [39, 10] on span at bounding box center [39, 10] width 0 height 0
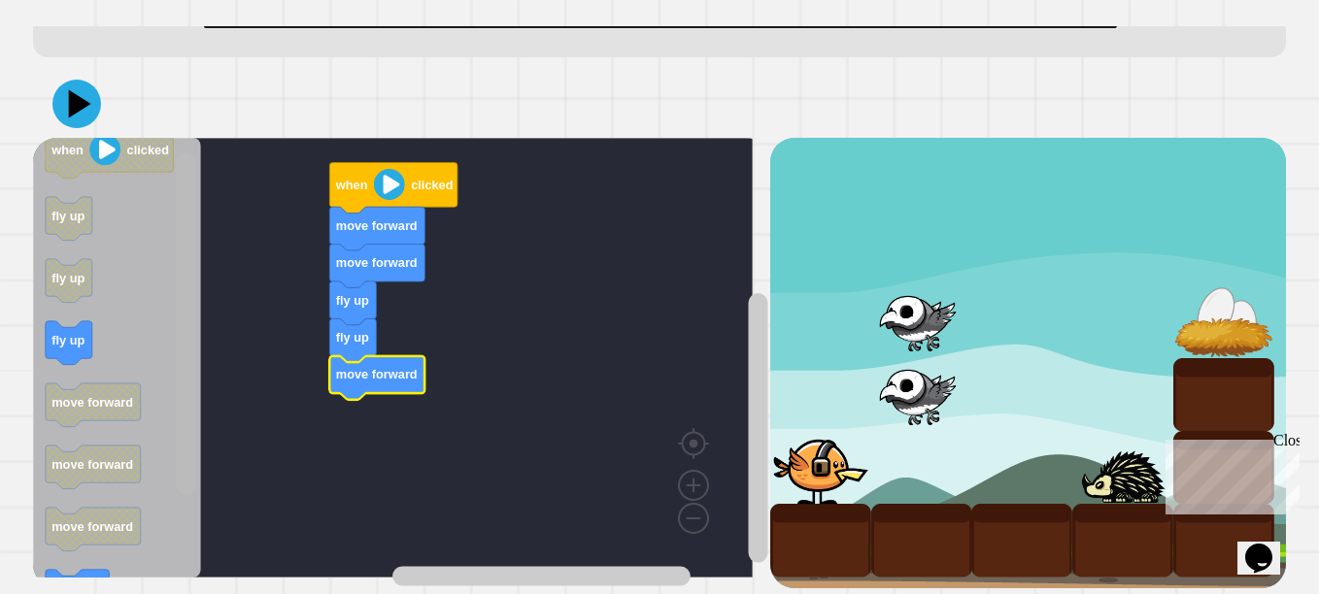
click at [194, 384] on rect "Blockly Workspace" at bounding box center [186, 324] width 19 height 342
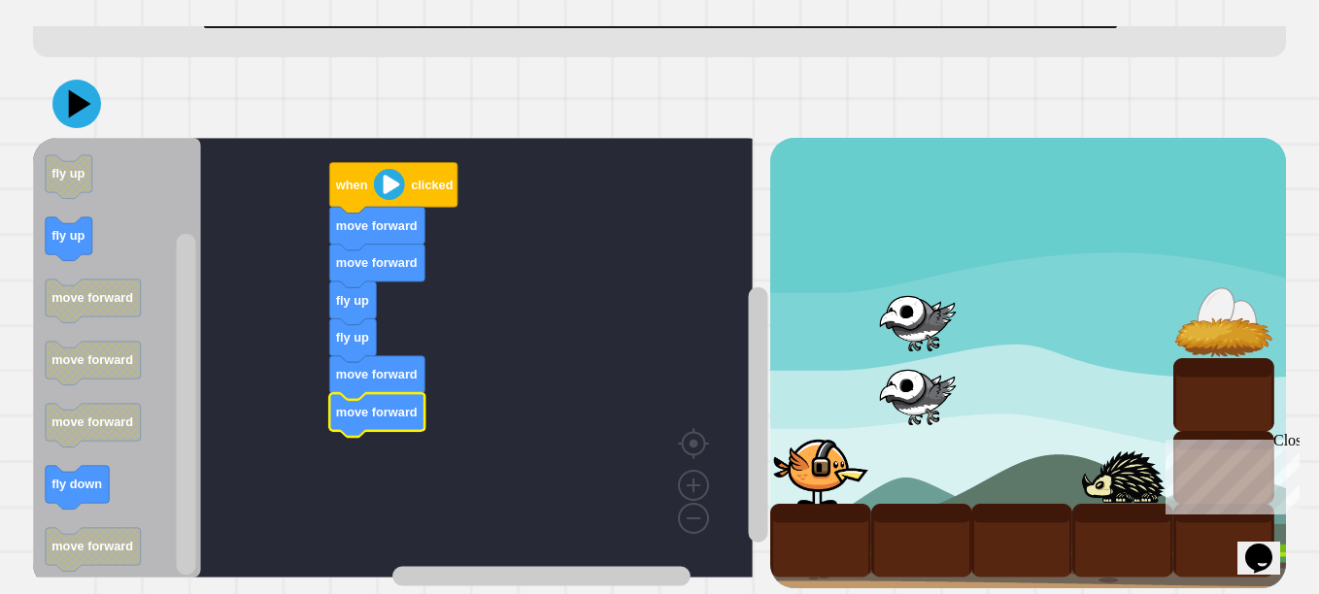
click at [397, 169] on image "Blockly Workspace" at bounding box center [389, 184] width 31 height 31
click at [397, 172] on image "Blockly Workspace" at bounding box center [389, 184] width 31 height 31
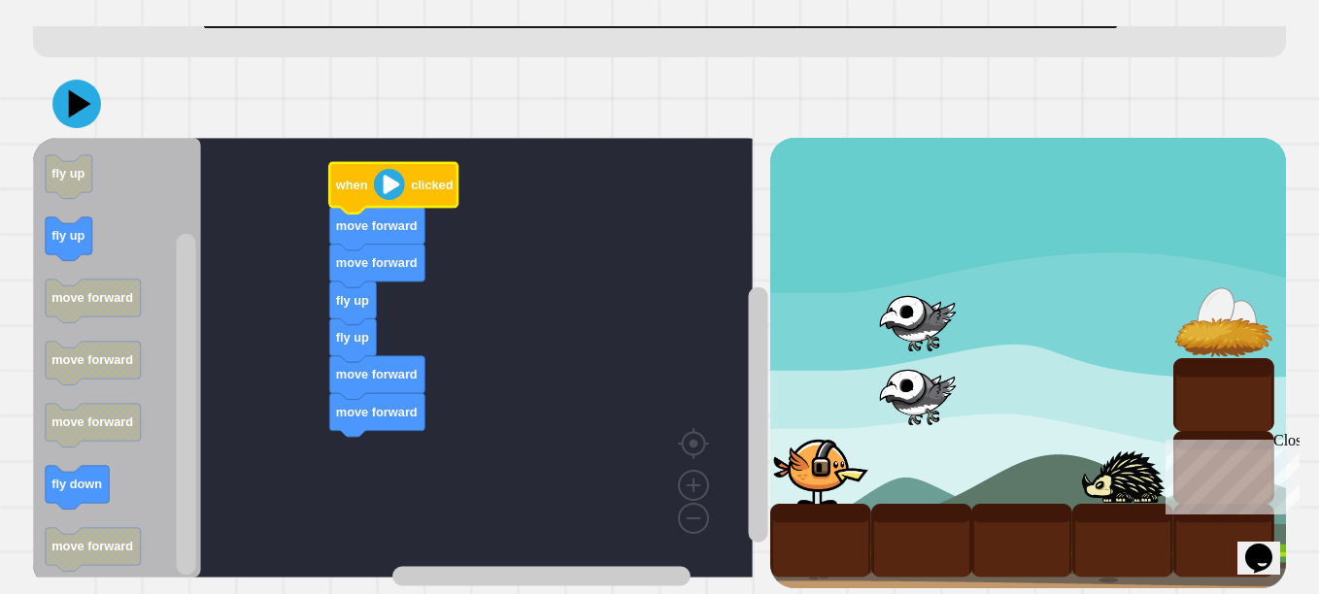
click at [81, 90] on icon at bounding box center [80, 104] width 22 height 28
click at [50, 70] on div at bounding box center [659, 104] width 1253 height 68
drag, startPoint x: 50, startPoint y: 51, endPoint x: 42, endPoint y: 85, distance: 34.9
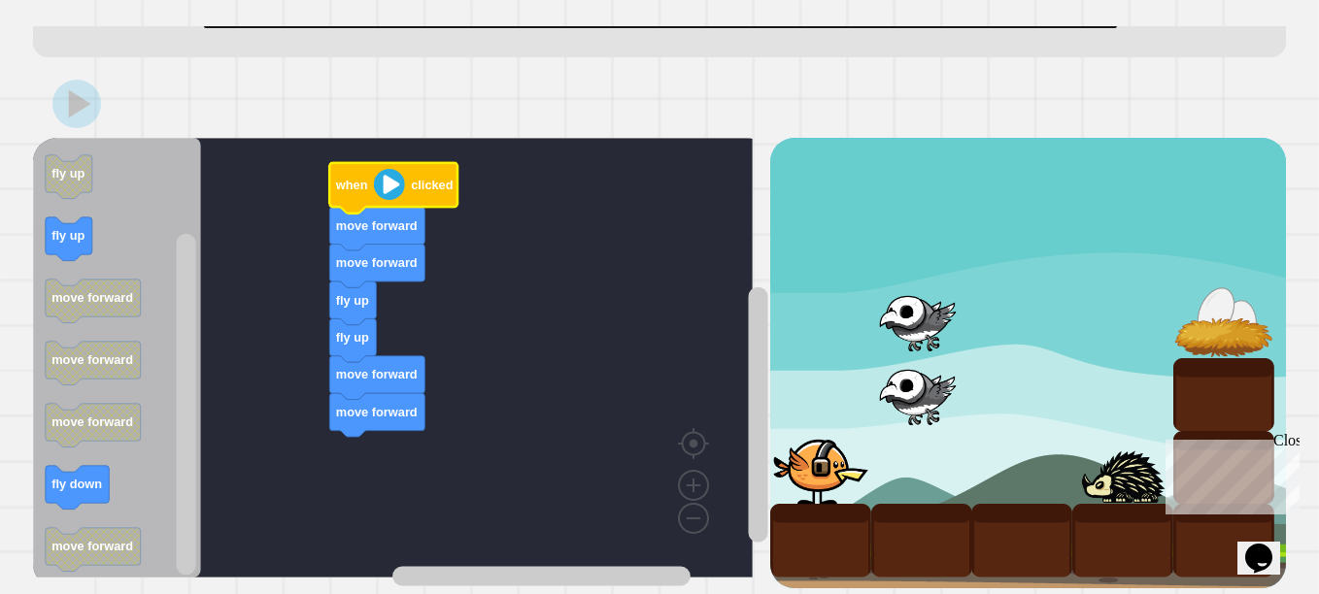
click at [42, 85] on div at bounding box center [659, 104] width 1253 height 68
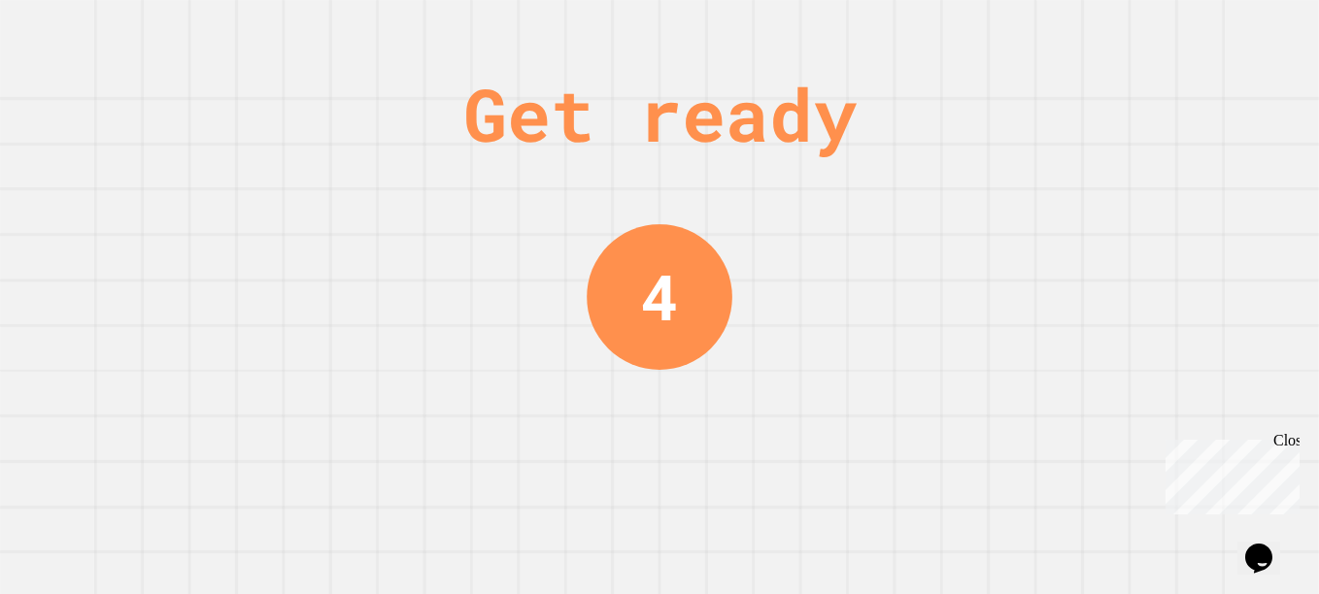
scroll to position [0, 0]
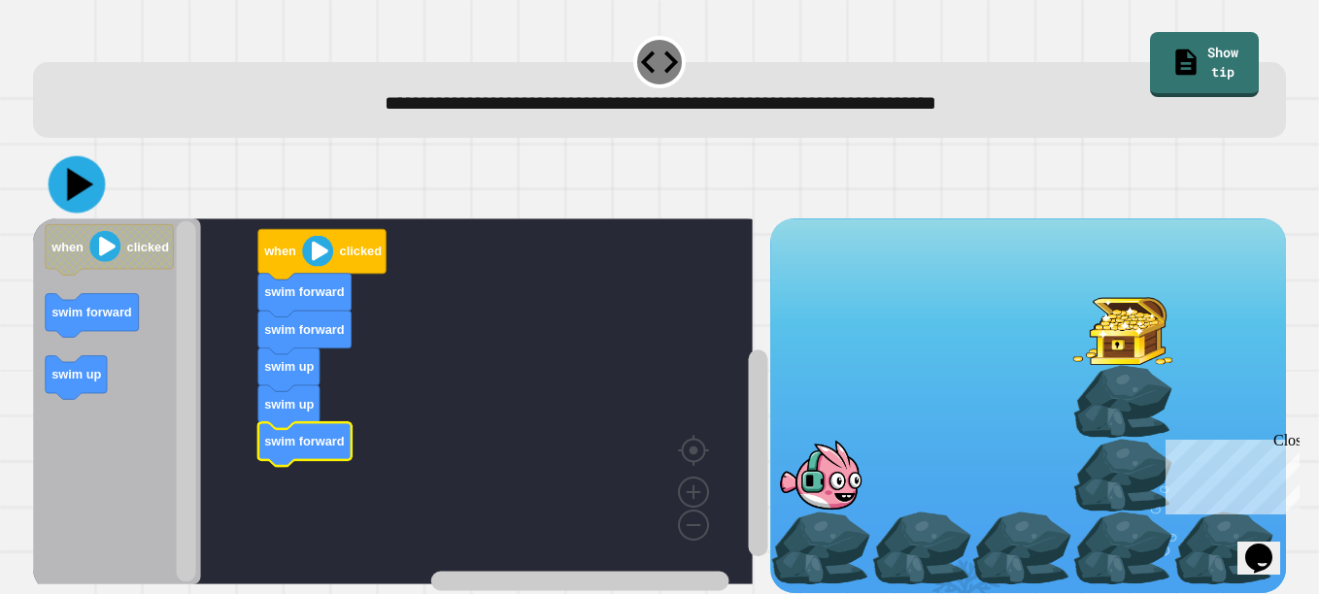
click at [81, 193] on icon at bounding box center [77, 184] width 57 height 57
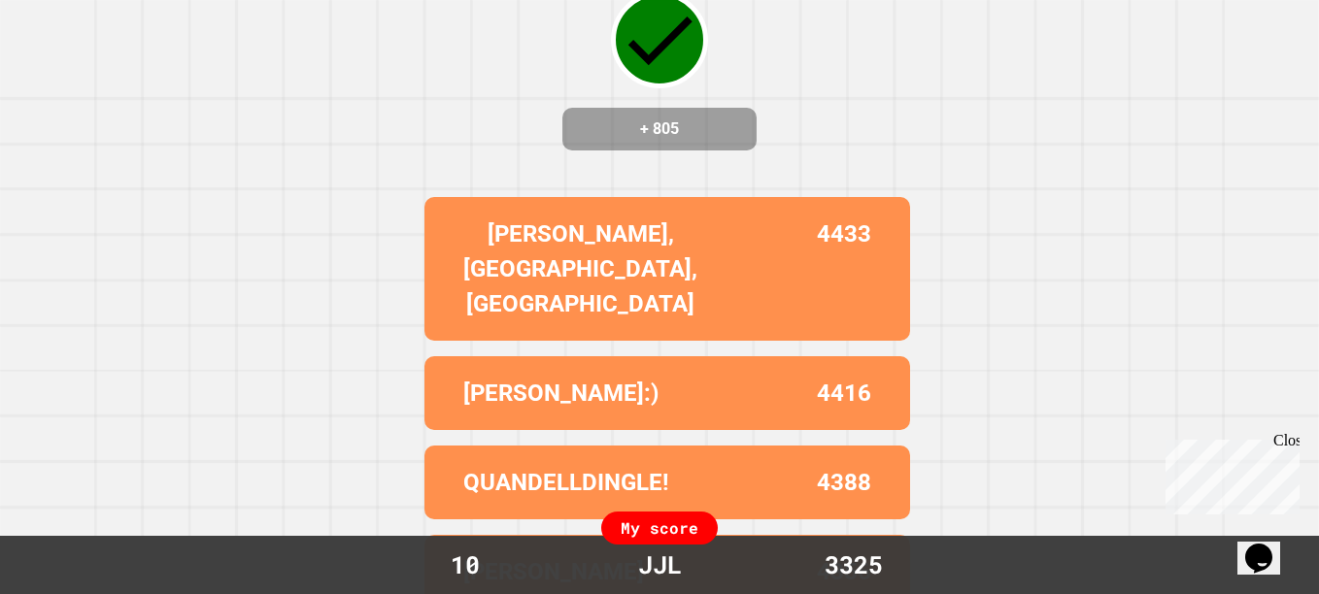
scroll to position [214, 0]
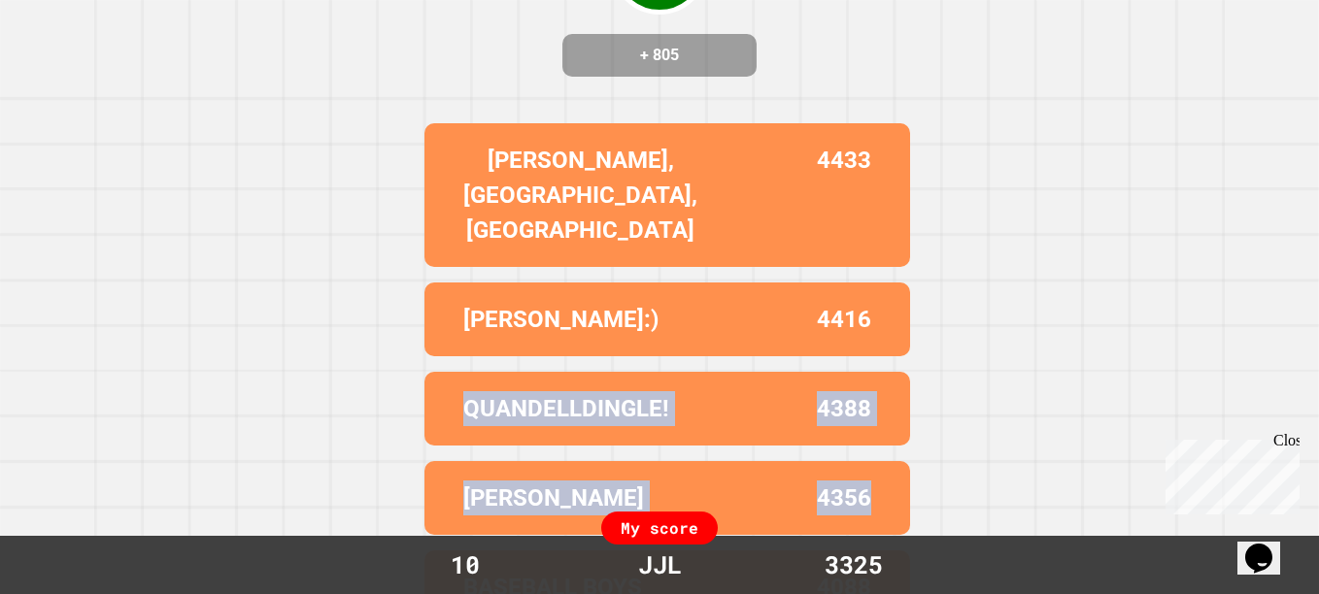
drag, startPoint x: 913, startPoint y: 470, endPoint x: 957, endPoint y: 284, distance: 191.5
click at [957, 284] on div "Correct! + 805 [PERSON_NAME][GEOGRAPHIC_DATA],LA 4433 [PERSON_NAME]:) 4416 QUAN…" at bounding box center [659, 297] width 1319 height 594
drag, startPoint x: 957, startPoint y: 284, endPoint x: 975, endPoint y: 340, distance: 59.3
click at [975, 340] on div "Correct! + 805 [PERSON_NAME][GEOGRAPHIC_DATA],LA 4433 [PERSON_NAME]:) 4416 QUAN…" at bounding box center [659, 83] width 1319 height 594
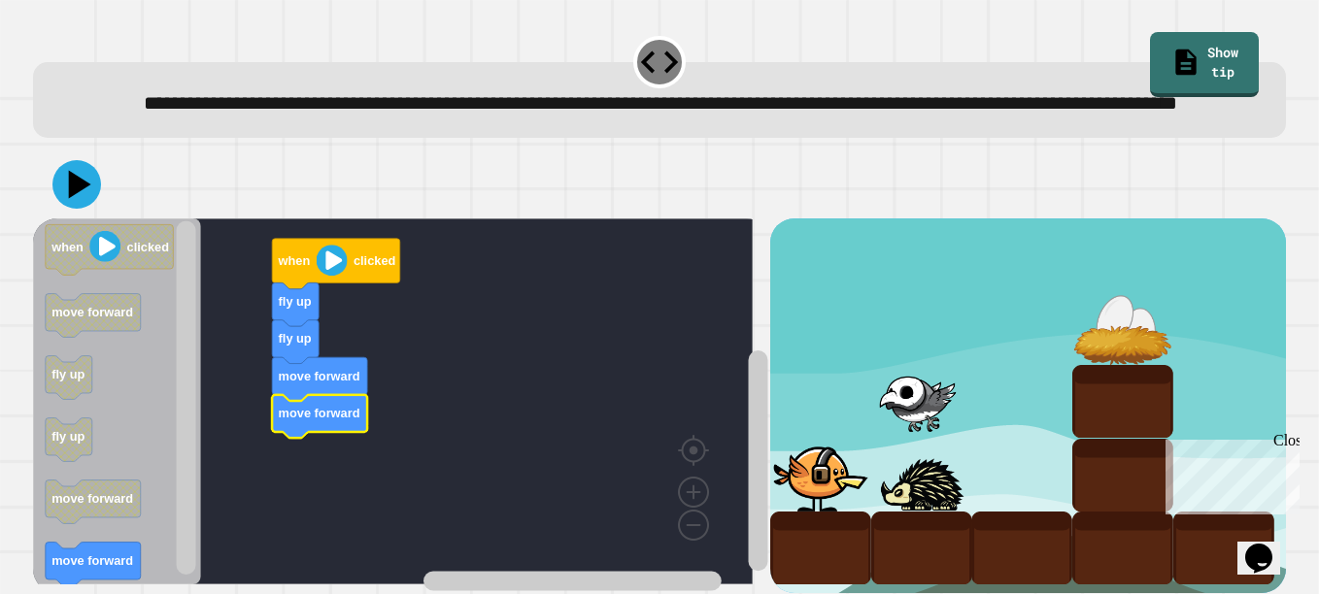
scroll to position [60, 0]
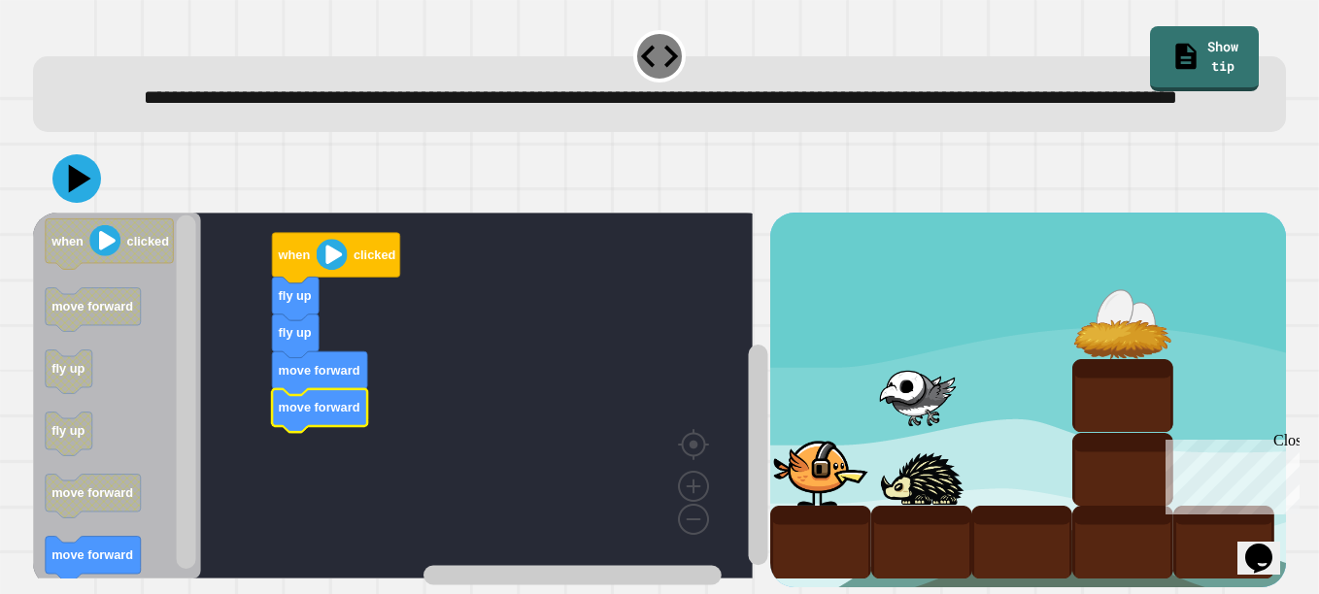
drag, startPoint x: 1266, startPoint y: 341, endPoint x: 103, endPoint y: 24, distance: 1205.7
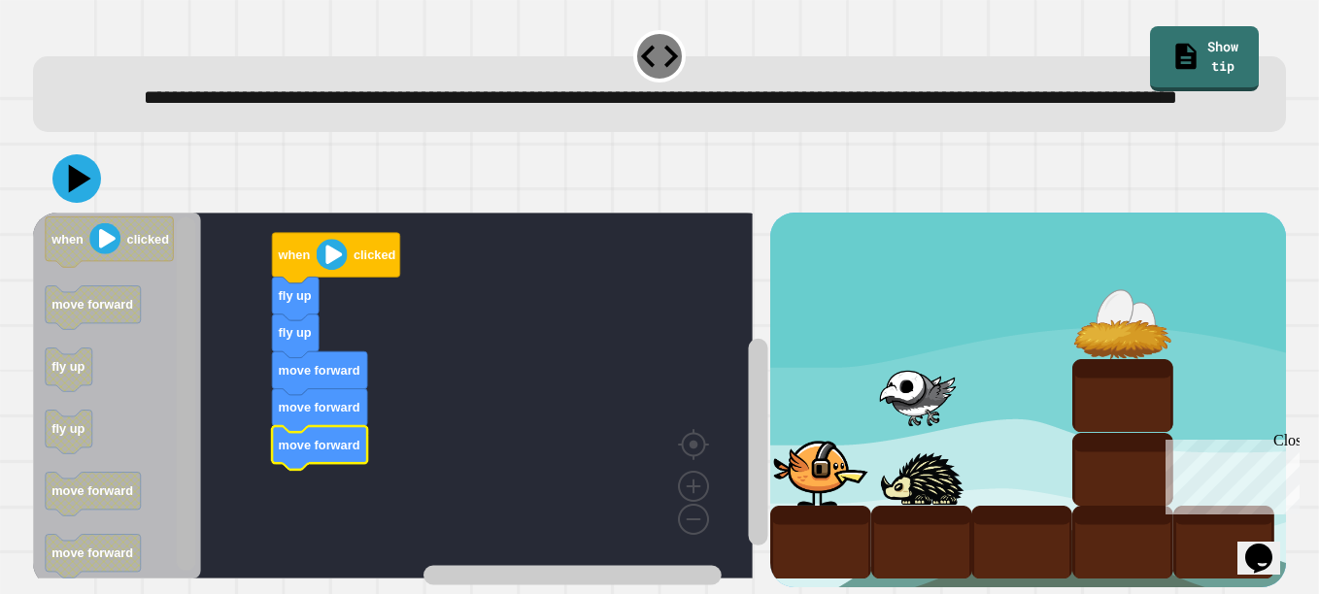
click at [187, 471] on rect "Blockly Workspace" at bounding box center [186, 394] width 19 height 353
click at [186, 564] on div "when clicked fly up fly up move forward move forward move forward when clicked …" at bounding box center [659, 366] width 1266 height 456
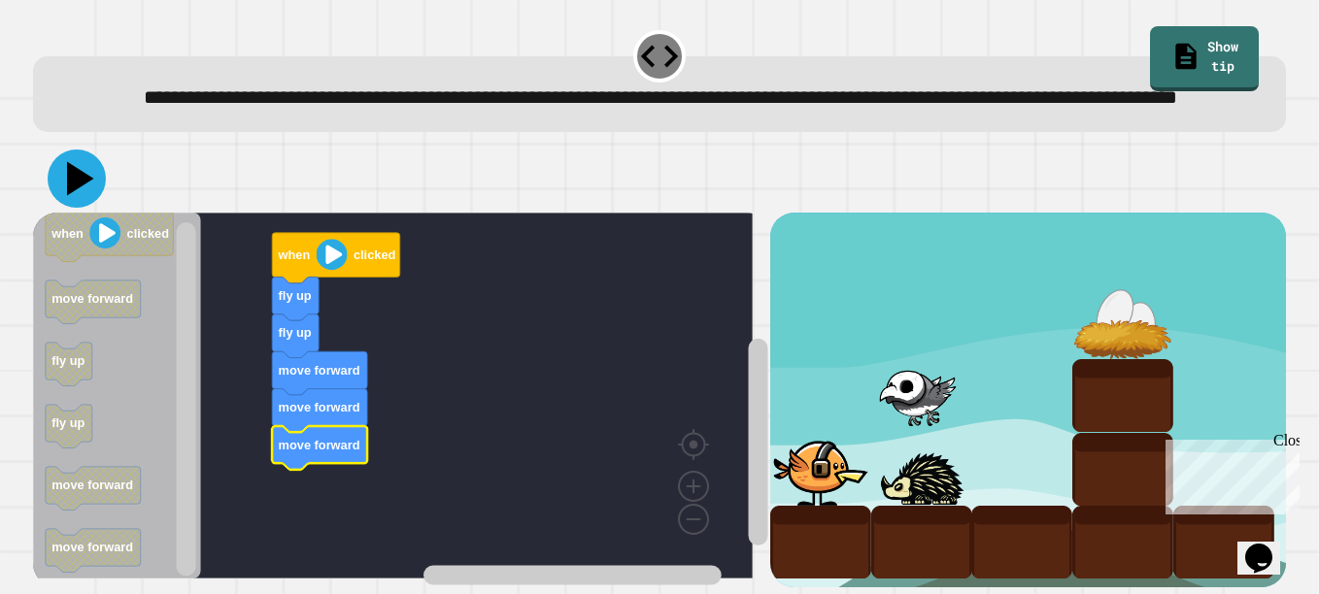
click at [69, 150] on icon at bounding box center [77, 179] width 58 height 58
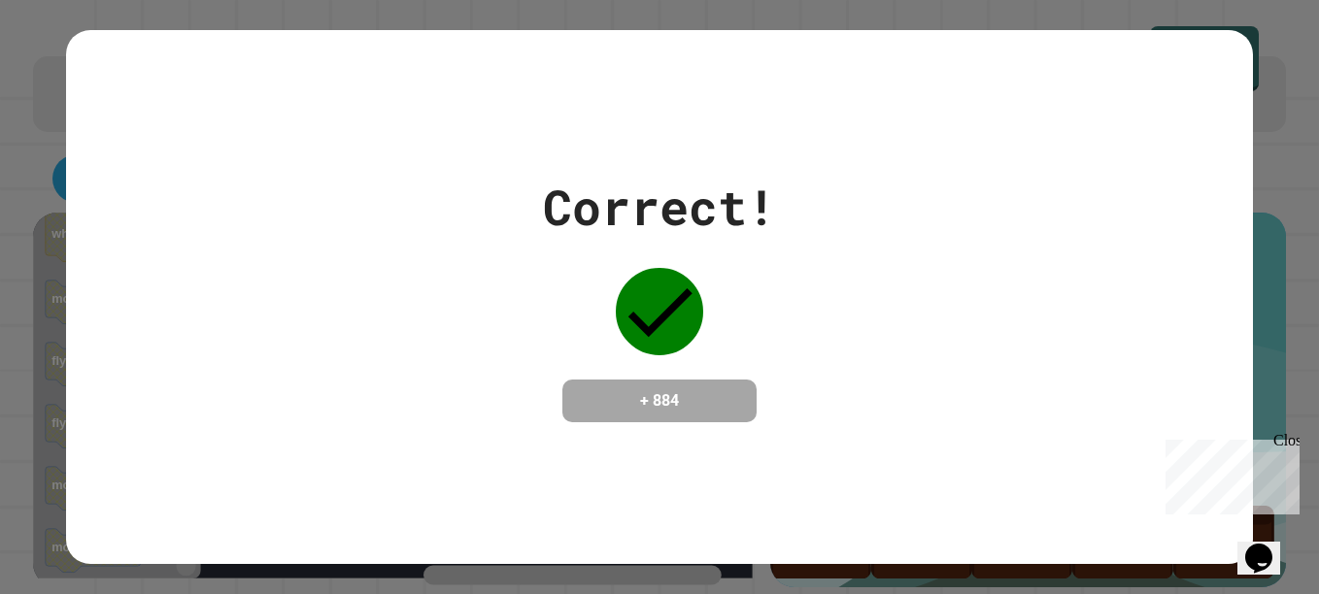
click at [734, 229] on div "Correct! + 884" at bounding box center [659, 297] width 233 height 252
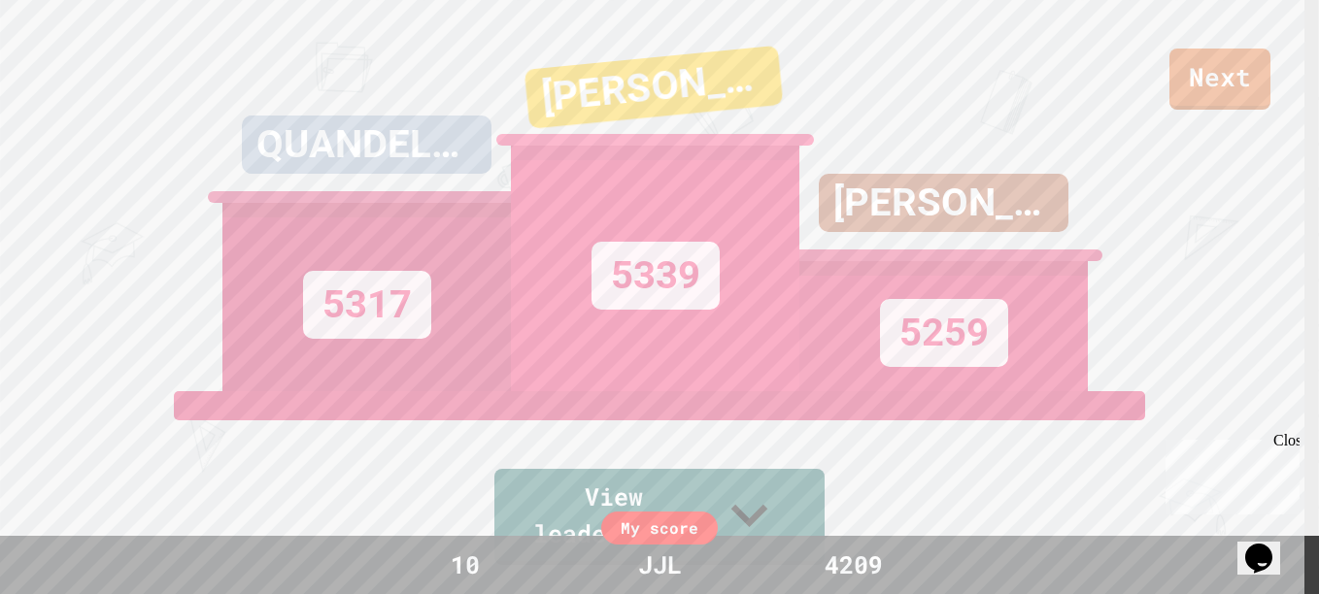
click at [1248, 88] on link "Next" at bounding box center [1219, 79] width 101 height 61
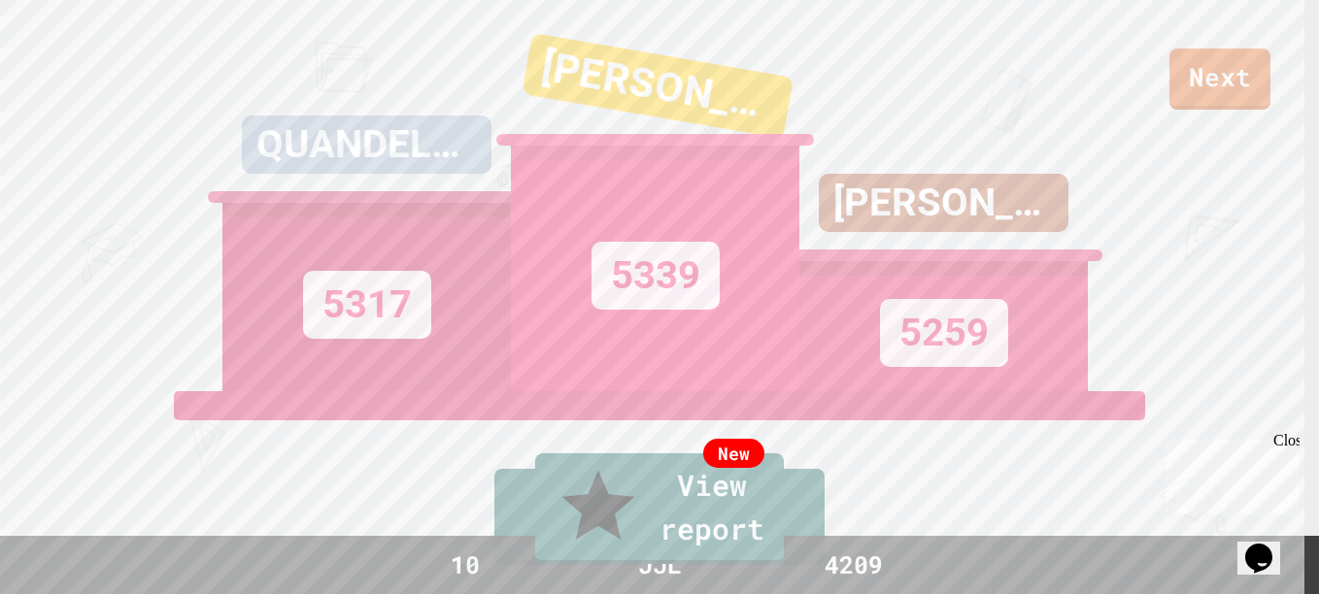
click at [731, 542] on link "New View report" at bounding box center [659, 508] width 249 height 111
